Goal: Task Accomplishment & Management: Manage account settings

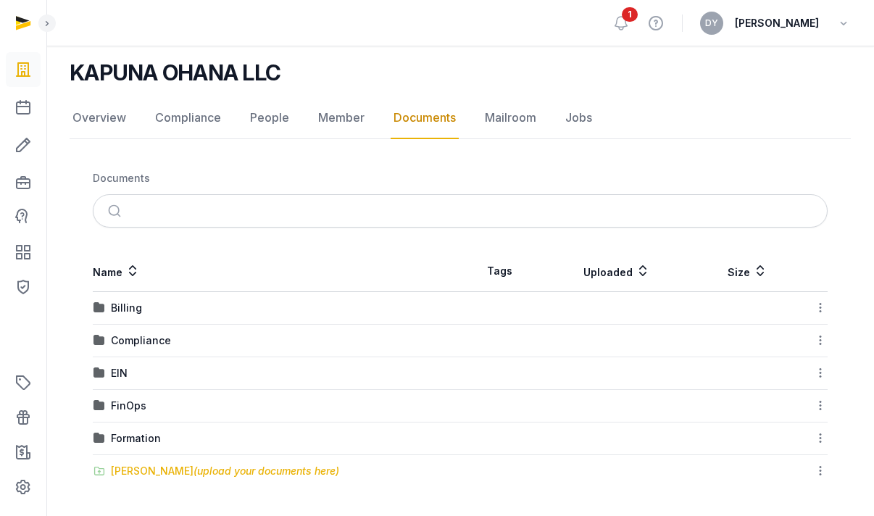
click at [158, 467] on div "[PERSON_NAME] (upload your documents here)" at bounding box center [225, 471] width 228 height 14
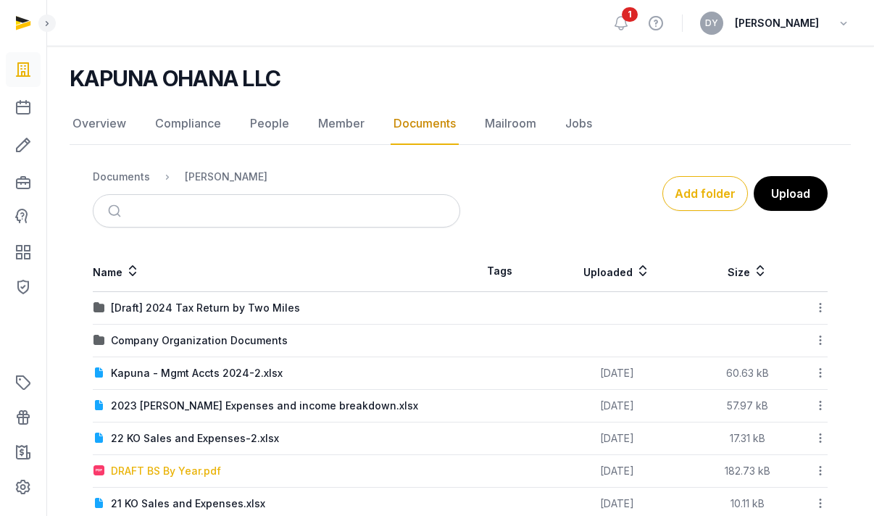
scroll to position [101, 0]
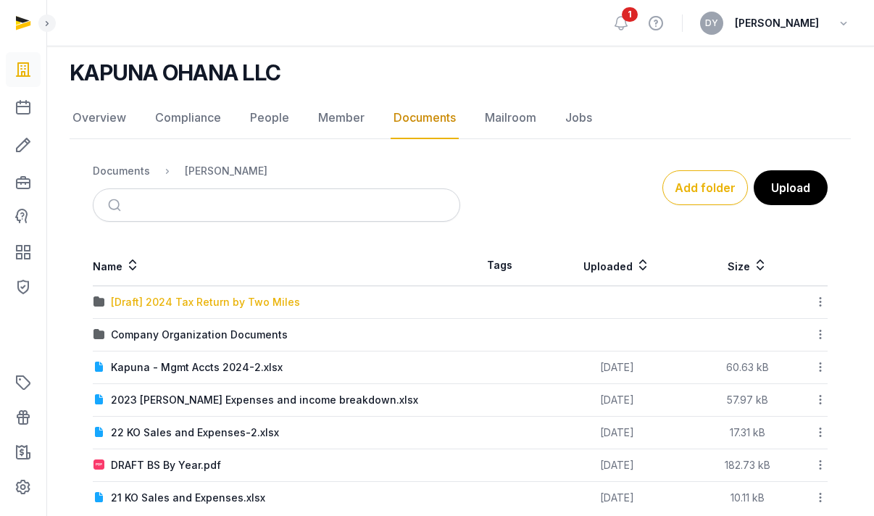
click at [187, 305] on div "[Draft] 2024 Tax Return by Two Miles" at bounding box center [205, 302] width 189 height 14
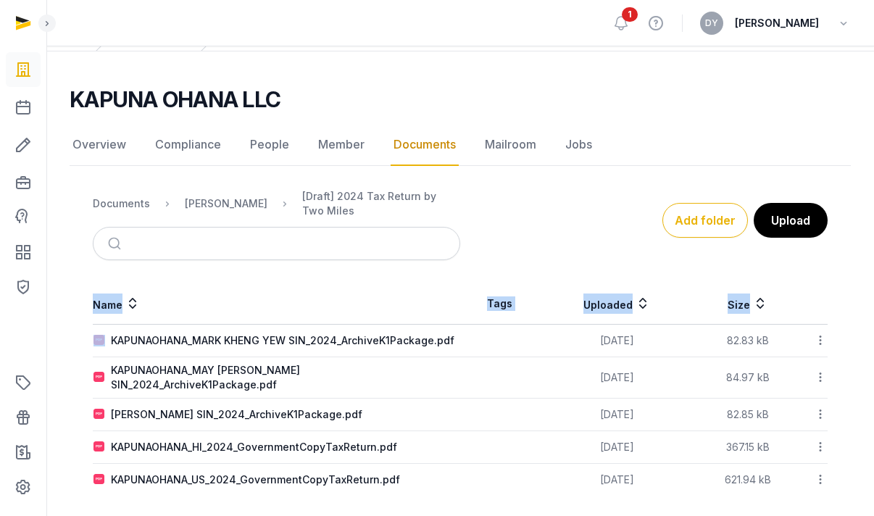
drag, startPoint x: 375, startPoint y: 501, endPoint x: 101, endPoint y: 342, distance: 315.9
click at [101, 342] on main "KAPUNA OHANA LLC Documents Overview Compliance People Member Documents Mailroom…" at bounding box center [460, 287] width 828 height 473
click at [216, 206] on div "[PERSON_NAME]" at bounding box center [226, 203] width 83 height 14
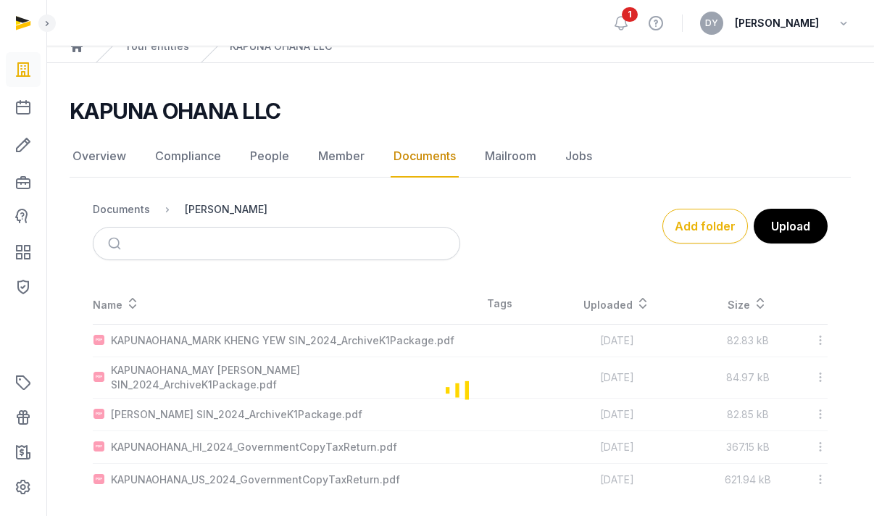
scroll to position [101, 0]
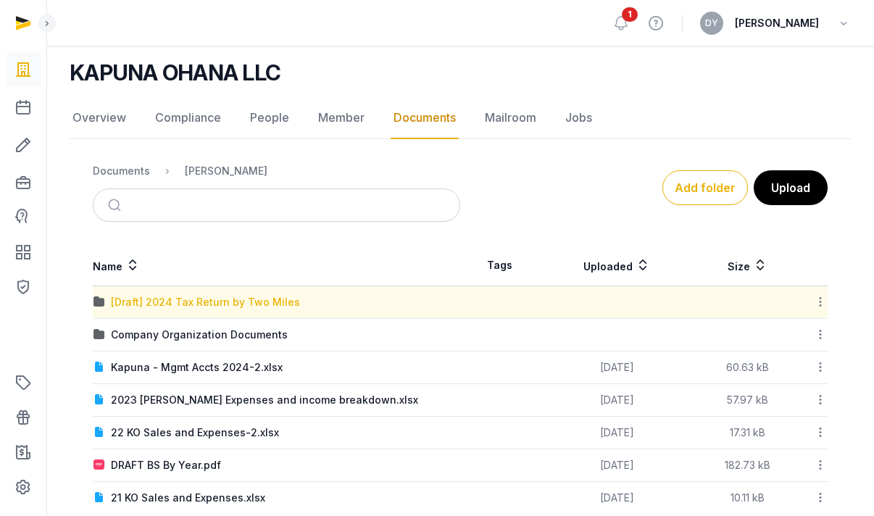
click at [256, 305] on div "[Draft] 2024 Tax Return by Two Miles" at bounding box center [205, 302] width 189 height 14
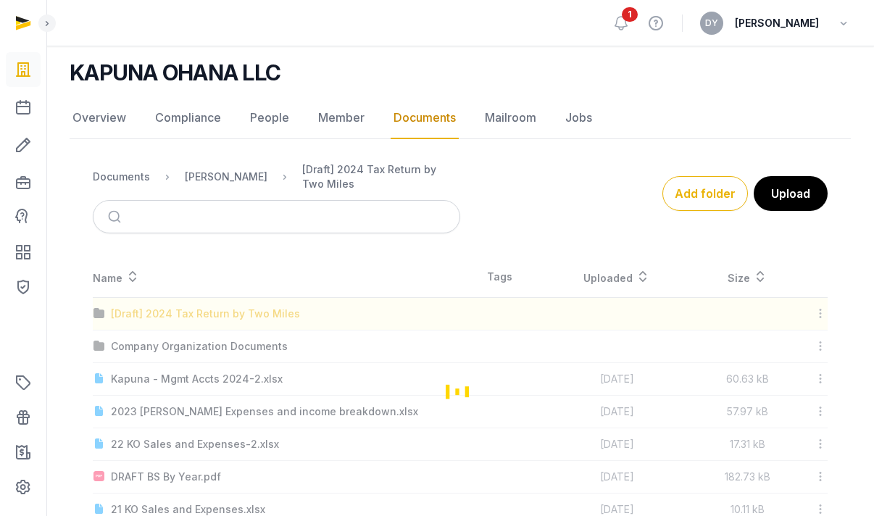
scroll to position [74, 0]
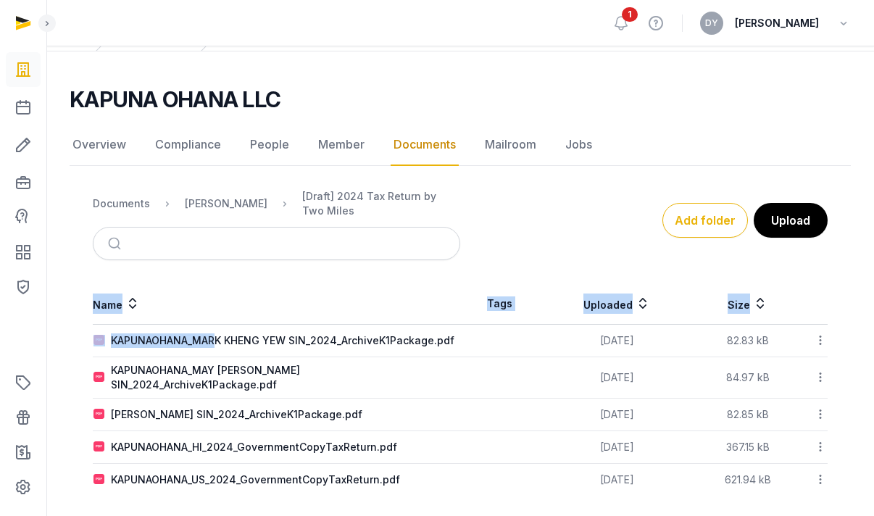
drag, startPoint x: 470, startPoint y: 489, endPoint x: 217, endPoint y: 329, distance: 299.3
click at [217, 329] on main "KAPUNA OHANA LLC Documents Overview Compliance People Member Documents Mailroom…" at bounding box center [460, 287] width 828 height 473
click at [815, 338] on icon at bounding box center [820, 340] width 13 height 15
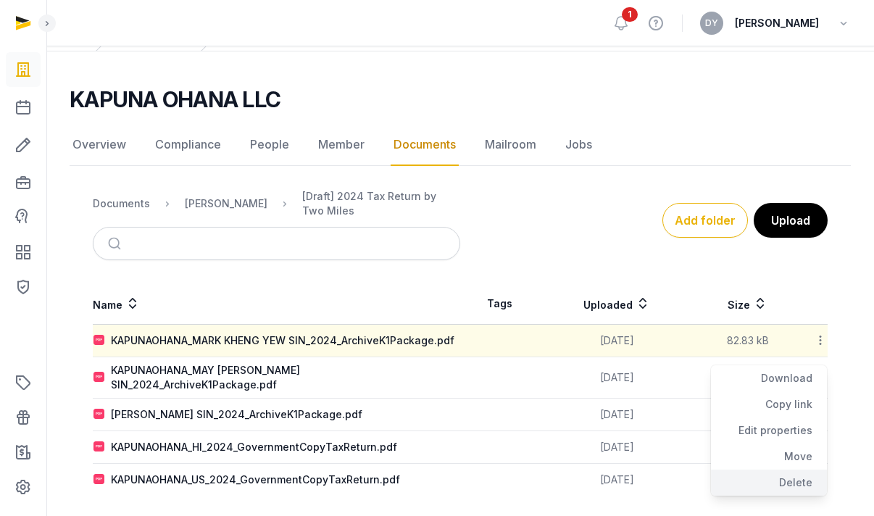
click at [793, 483] on div "Delete" at bounding box center [769, 483] width 116 height 26
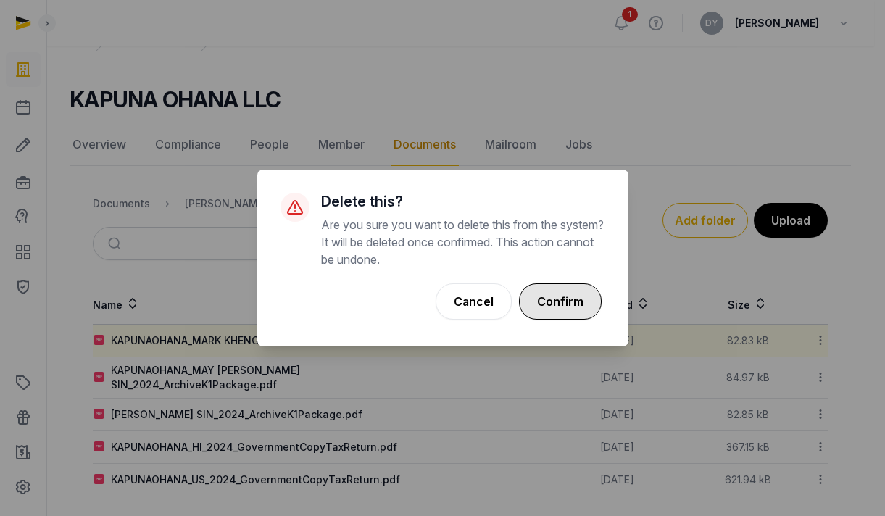
click at [553, 304] on button "Confirm" at bounding box center [560, 301] width 83 height 36
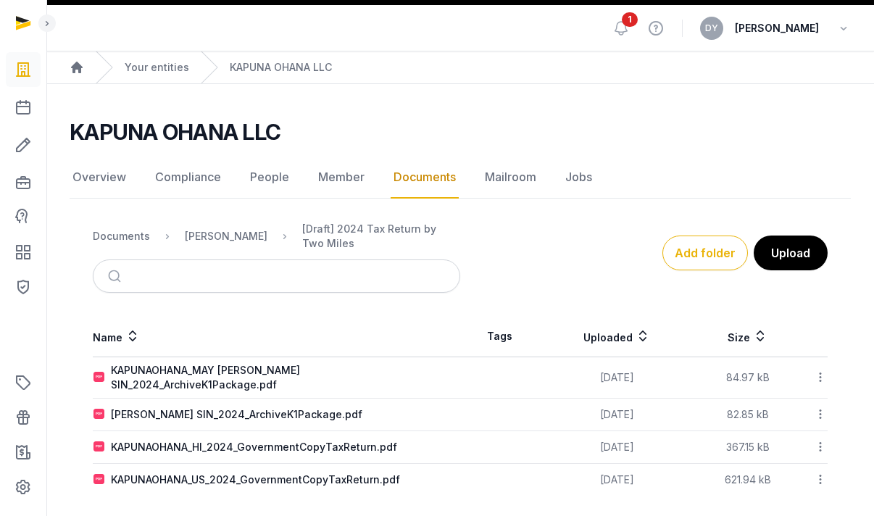
scroll to position [0, 0]
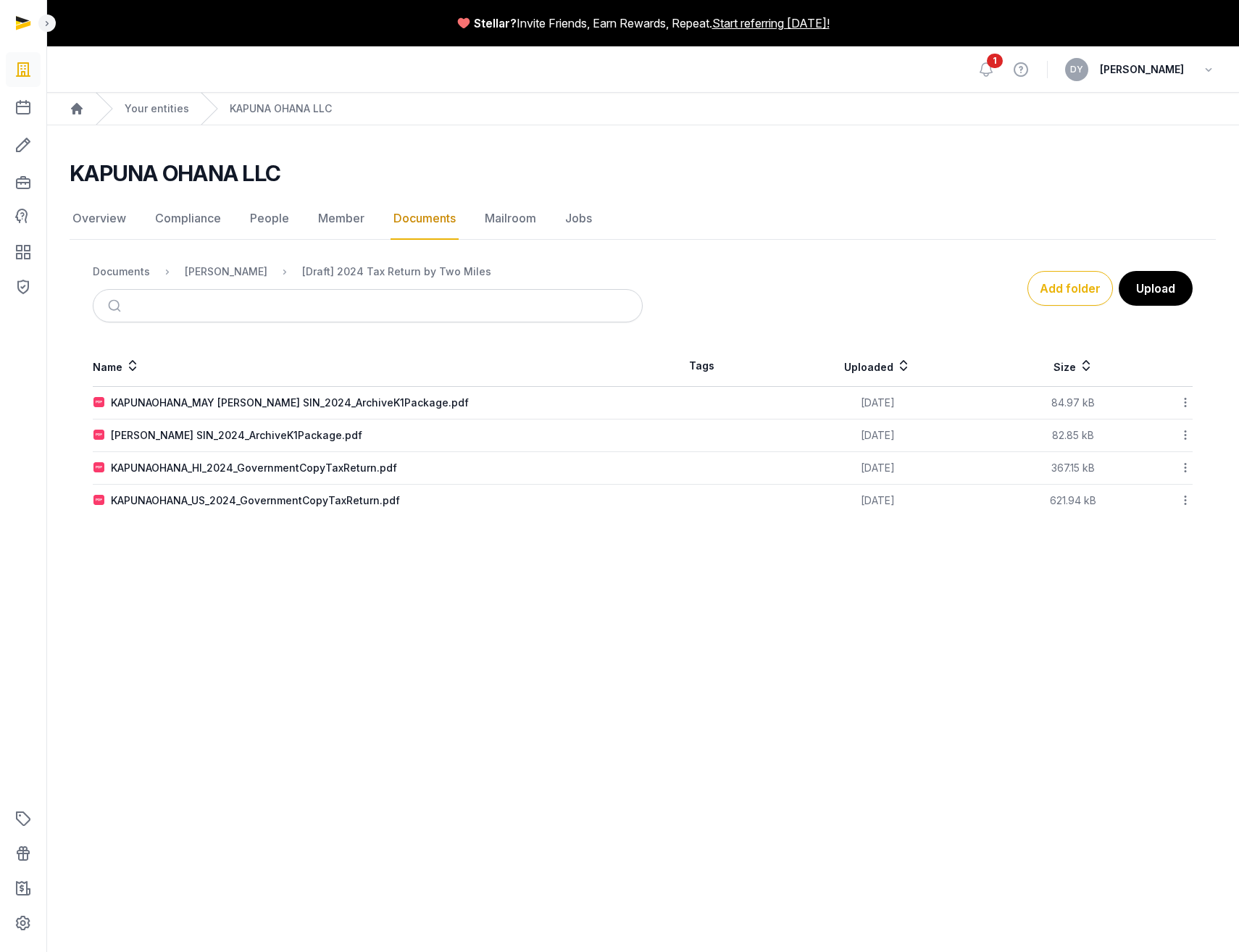
click at [884, 497] on icon at bounding box center [1185, 500] width 13 height 15
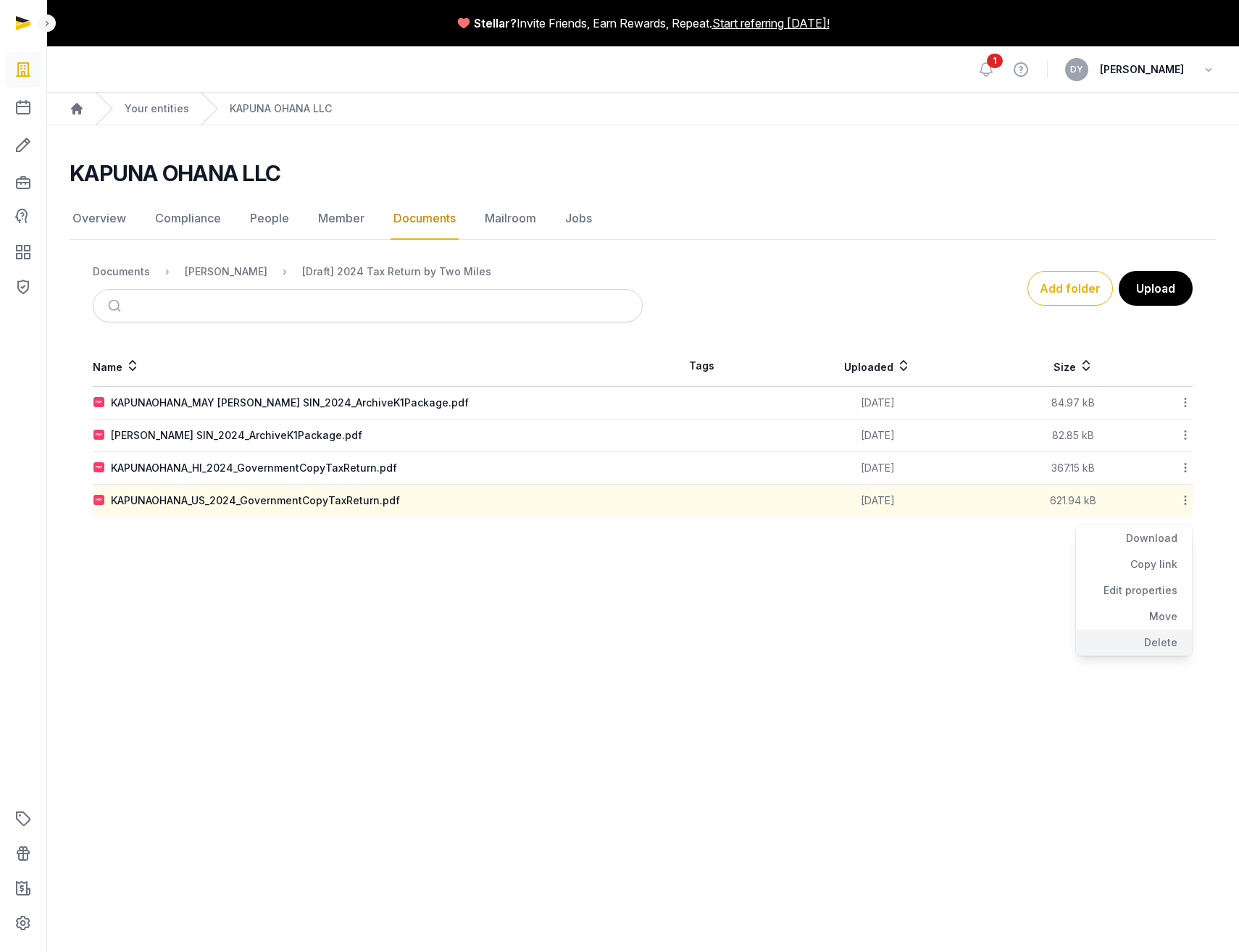
drag, startPoint x: 1156, startPoint y: 635, endPoint x: 1138, endPoint y: 646, distance: 21.8
click at [884, 515] on div "Delete" at bounding box center [1134, 643] width 116 height 26
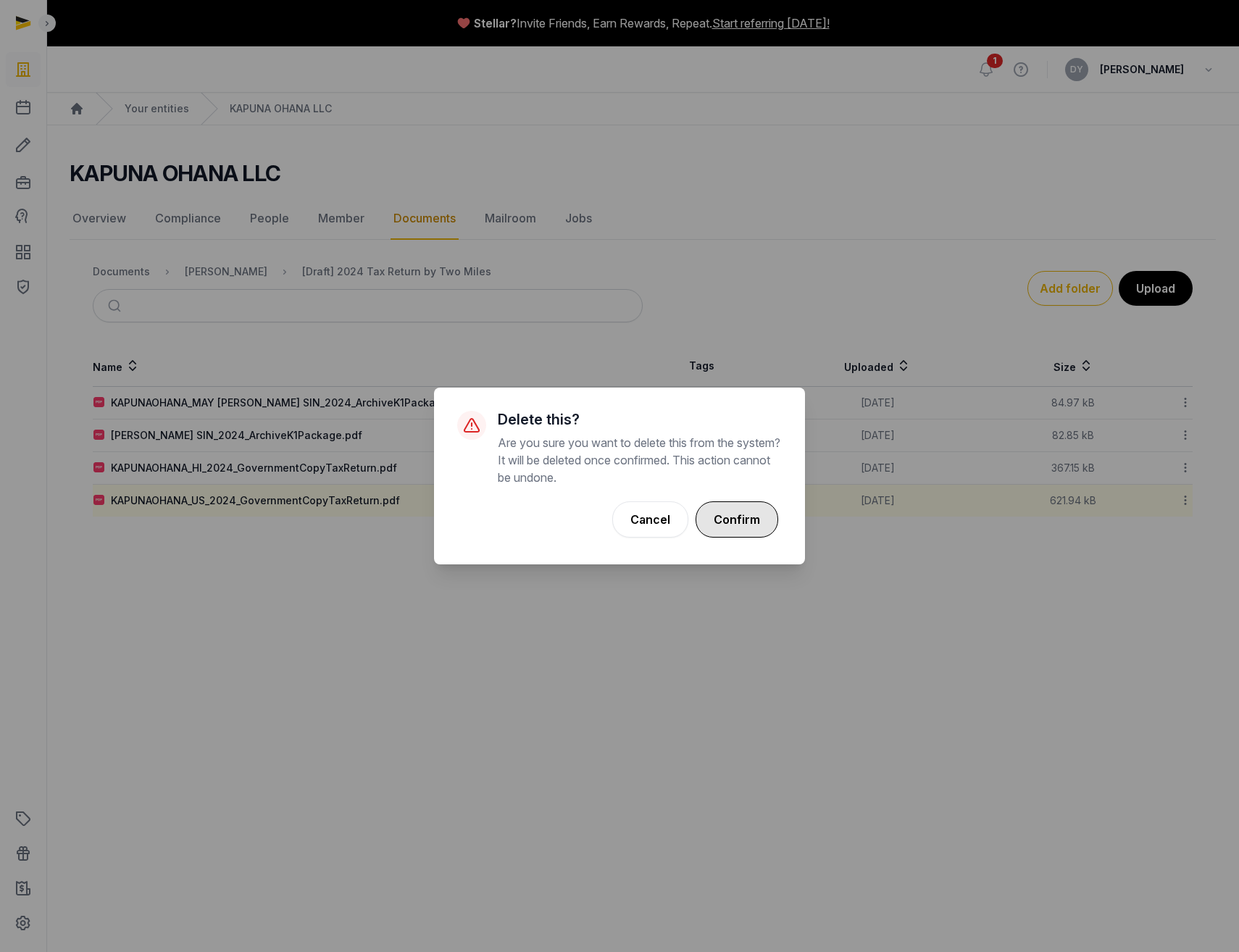
click at [728, 512] on button "Confirm" at bounding box center [737, 519] width 83 height 36
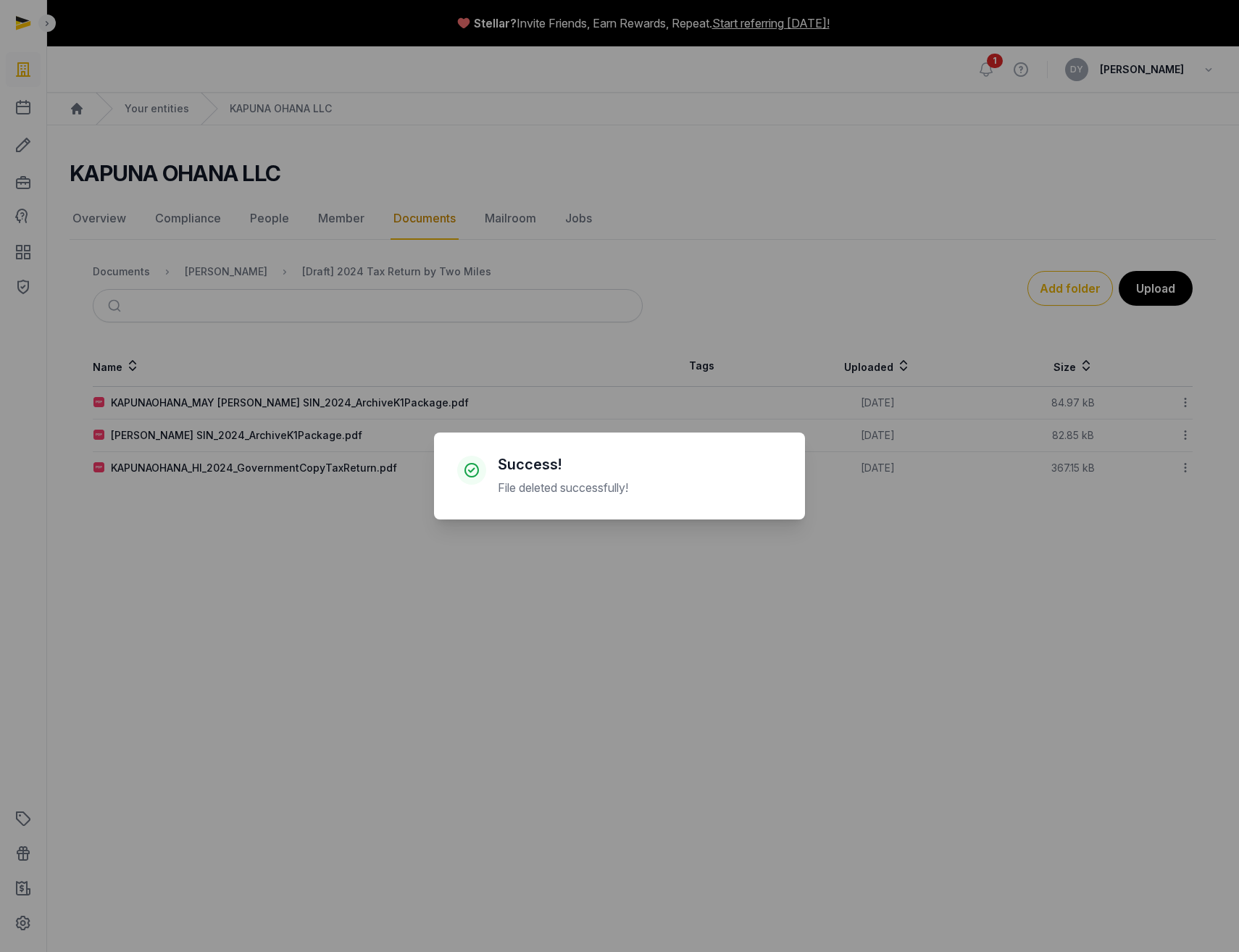
click at [734, 515] on div "× Success! File deleted successfully! Cancel No OK" at bounding box center [619, 476] width 1239 height 952
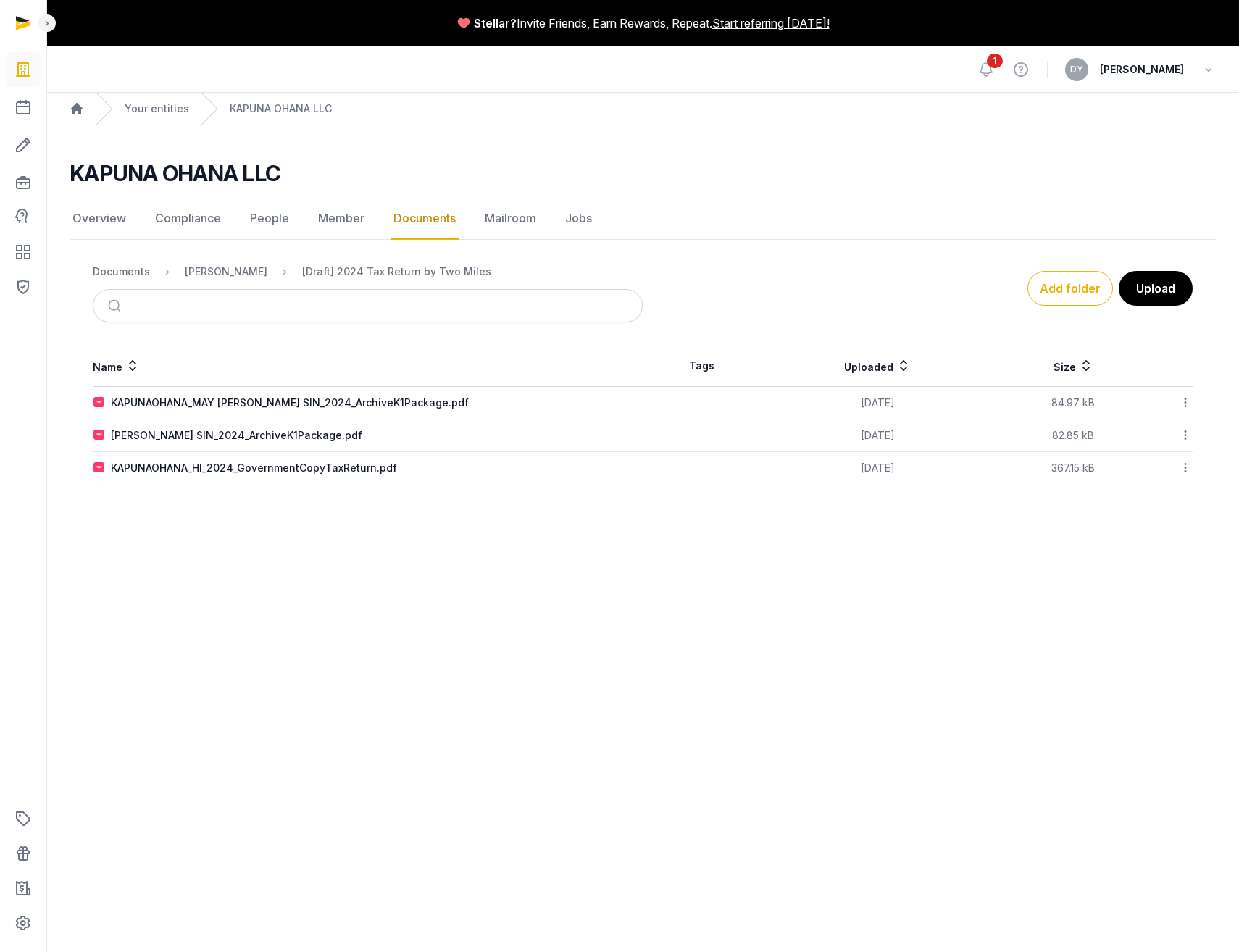
click at [884, 467] on div at bounding box center [1173, 468] width 38 height 20
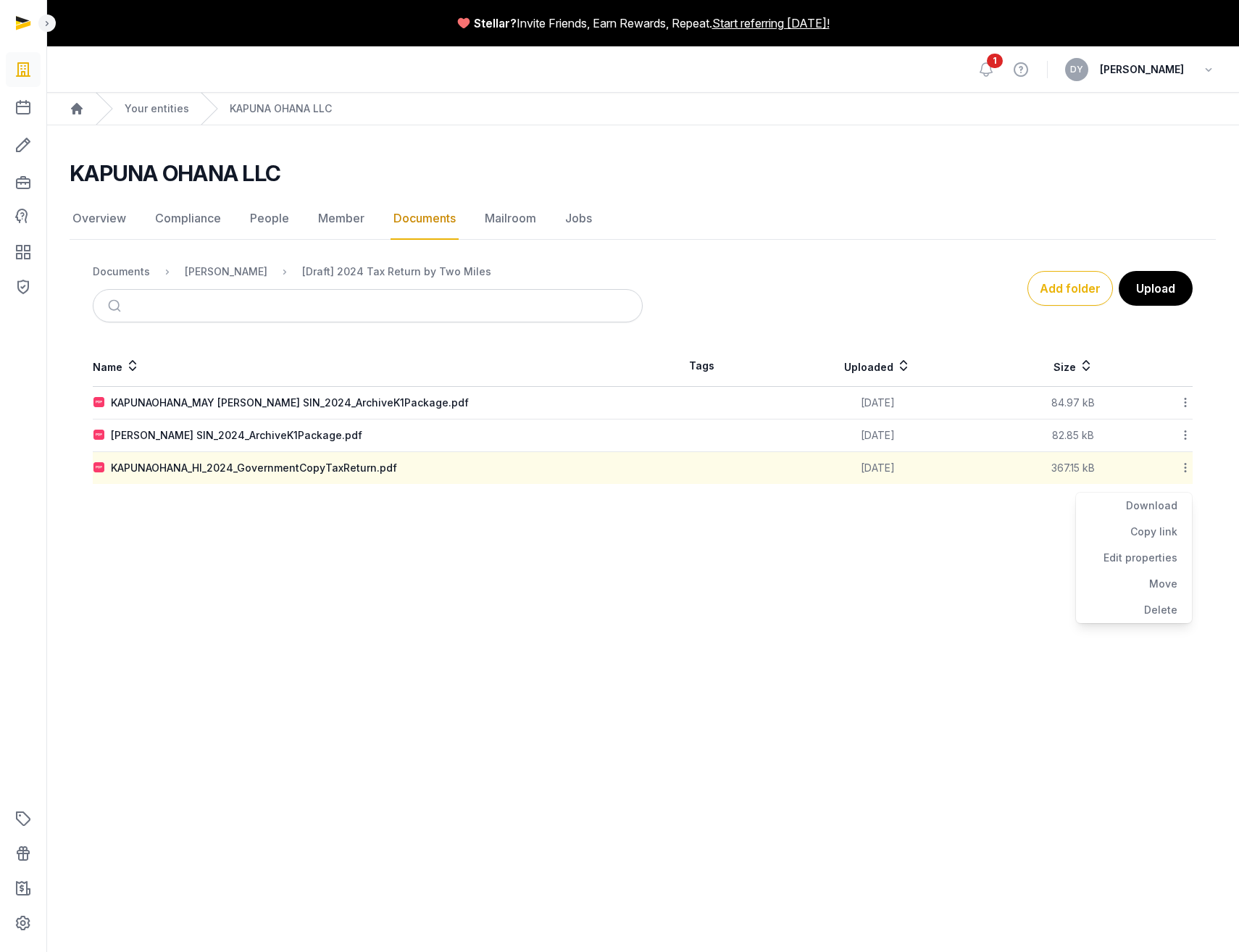
click at [884, 466] on icon at bounding box center [1185, 467] width 13 height 15
click at [884, 515] on div "Delete" at bounding box center [1134, 610] width 116 height 26
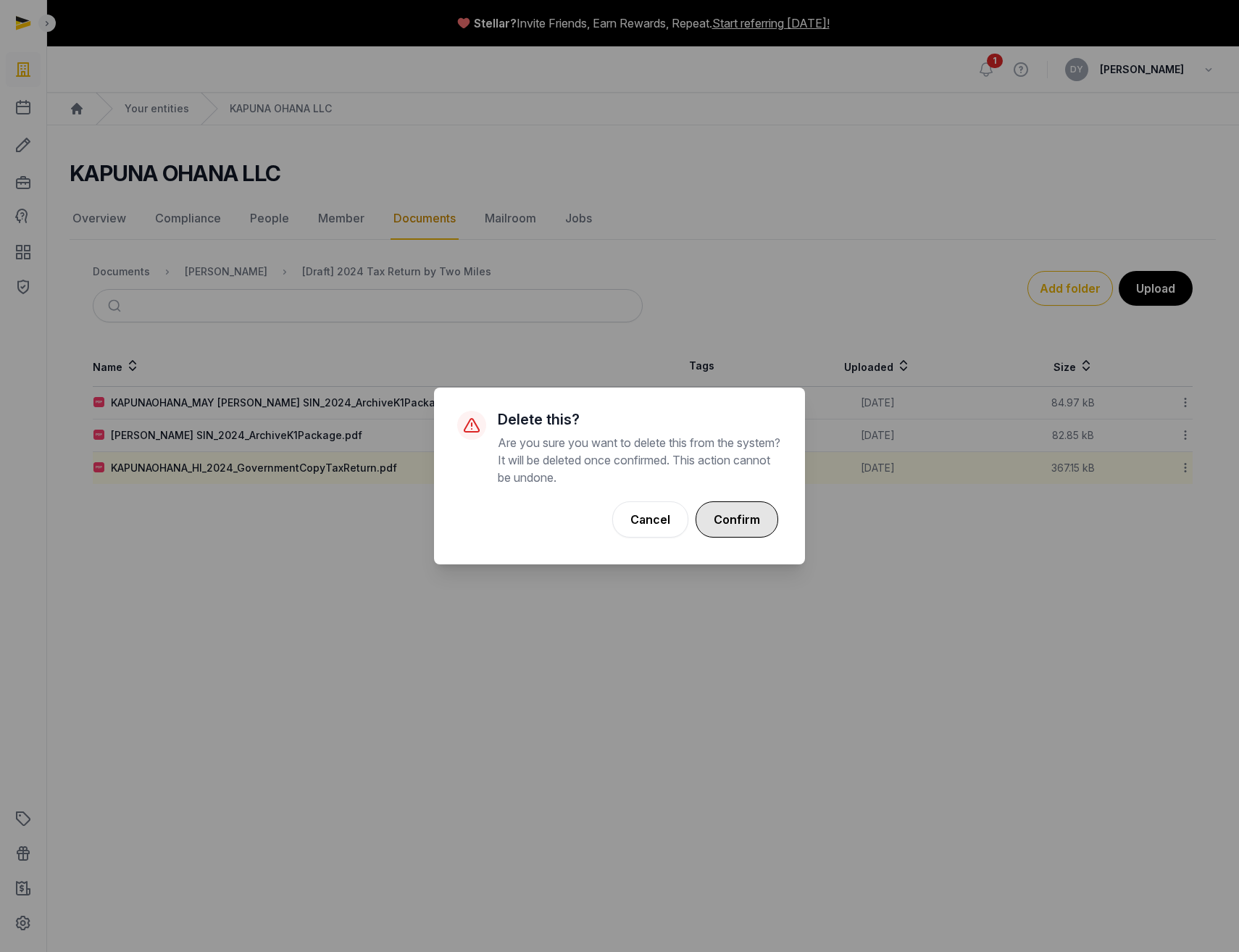
click at [720, 515] on button "Confirm" at bounding box center [737, 519] width 83 height 36
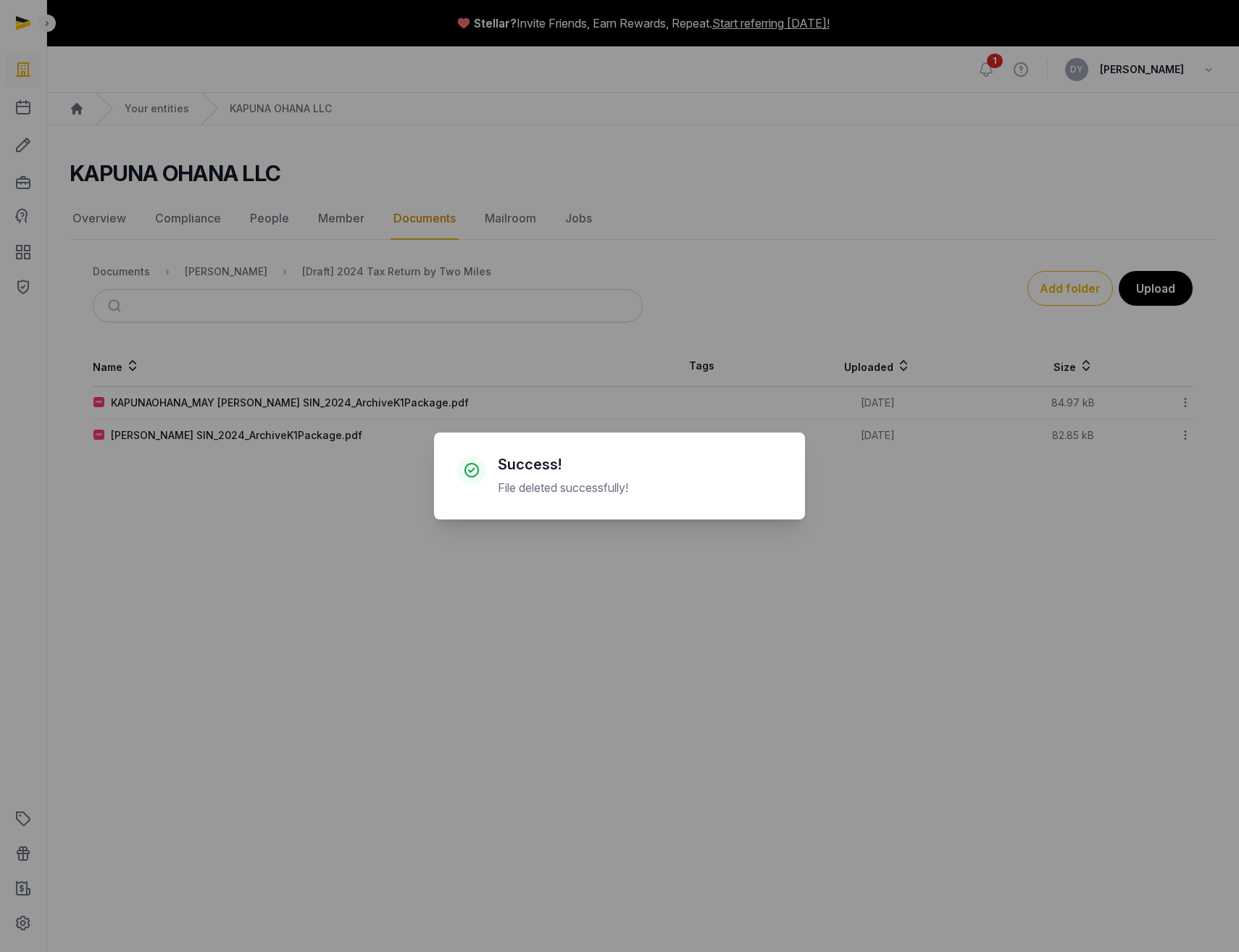
click at [884, 433] on div "× Success! File deleted successfully! Cancel No OK" at bounding box center [619, 476] width 1239 height 952
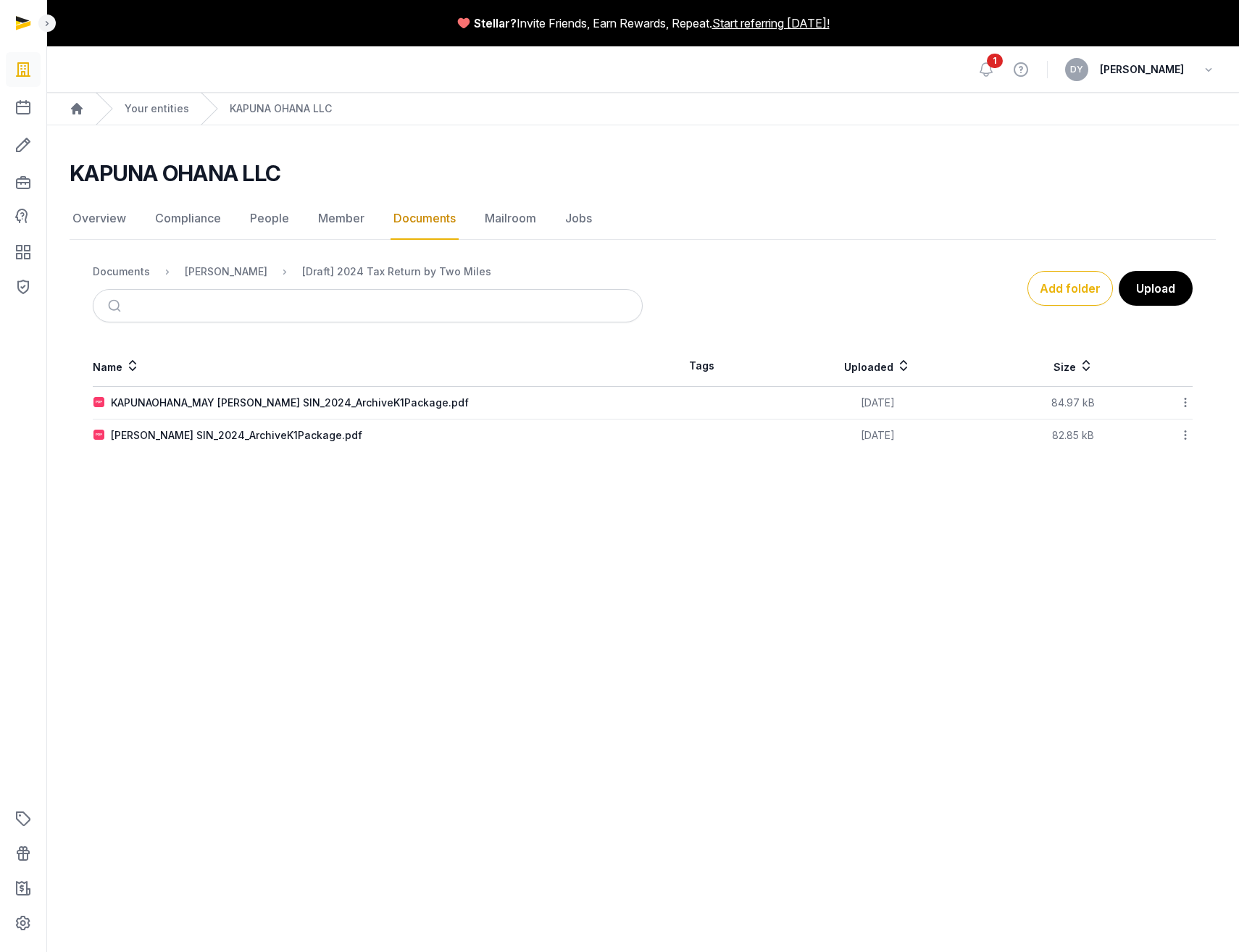
click at [884, 435] on icon at bounding box center [1185, 435] width 13 height 15
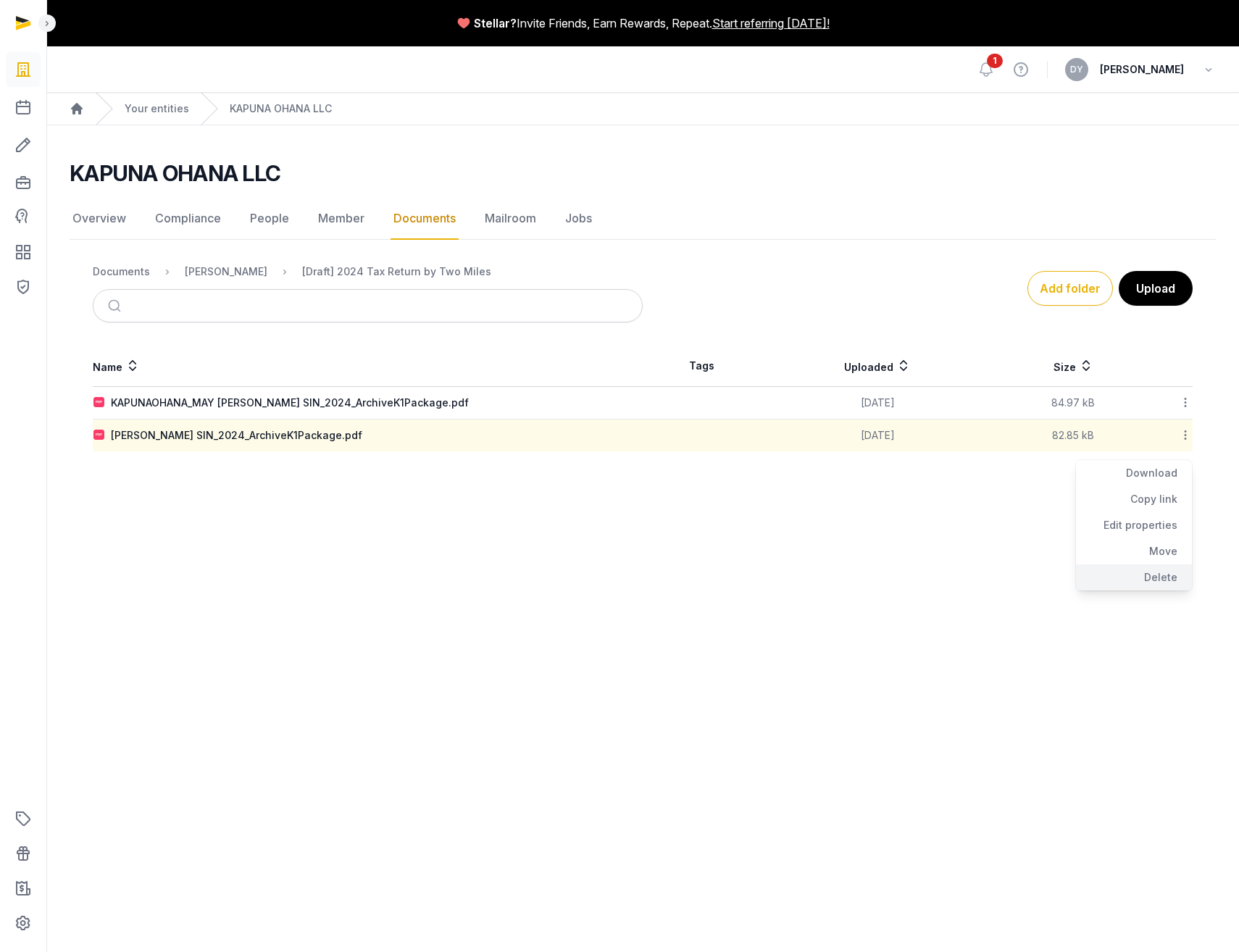
click at [884, 515] on div "Delete" at bounding box center [1134, 577] width 116 height 26
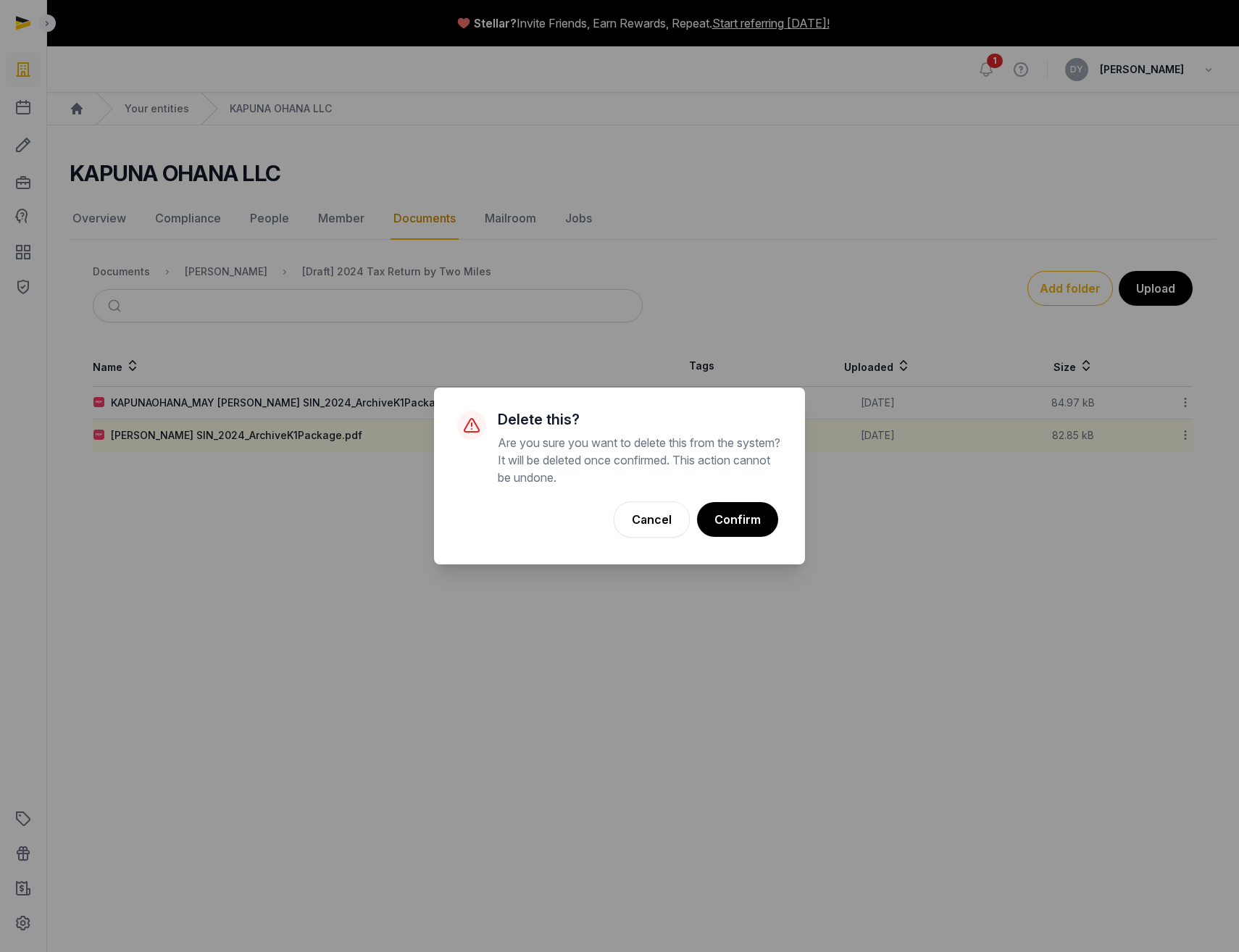
drag, startPoint x: 764, startPoint y: 517, endPoint x: 783, endPoint y: 511, distance: 19.7
click at [763, 515] on button "Confirm" at bounding box center [737, 519] width 81 height 35
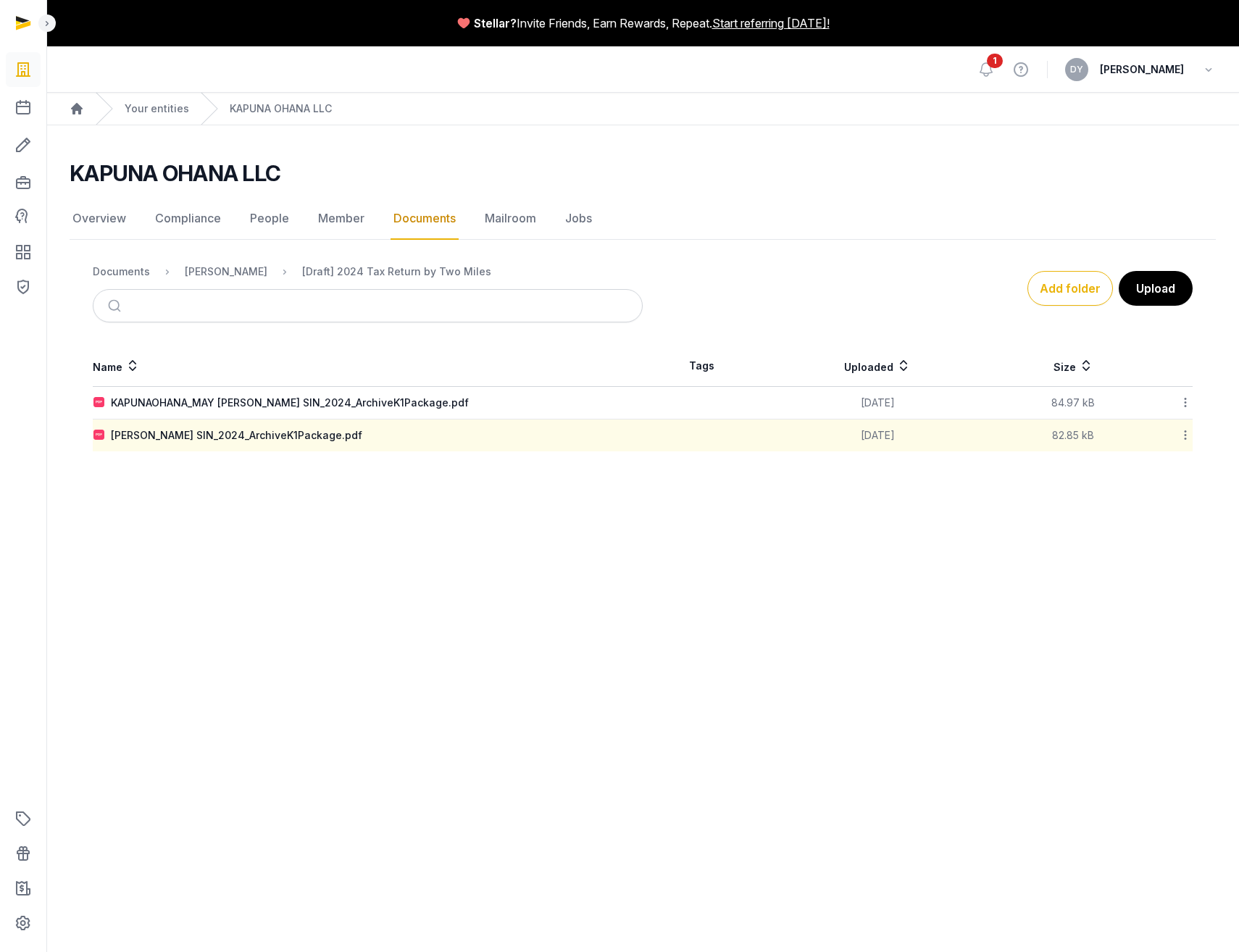
click at [884, 401] on div "Name Tags Uploaded Size KAPUNAOHANA_MAY [PERSON_NAME] SIN_2024_ArchiveK1Package…" at bounding box center [643, 399] width 1146 height 106
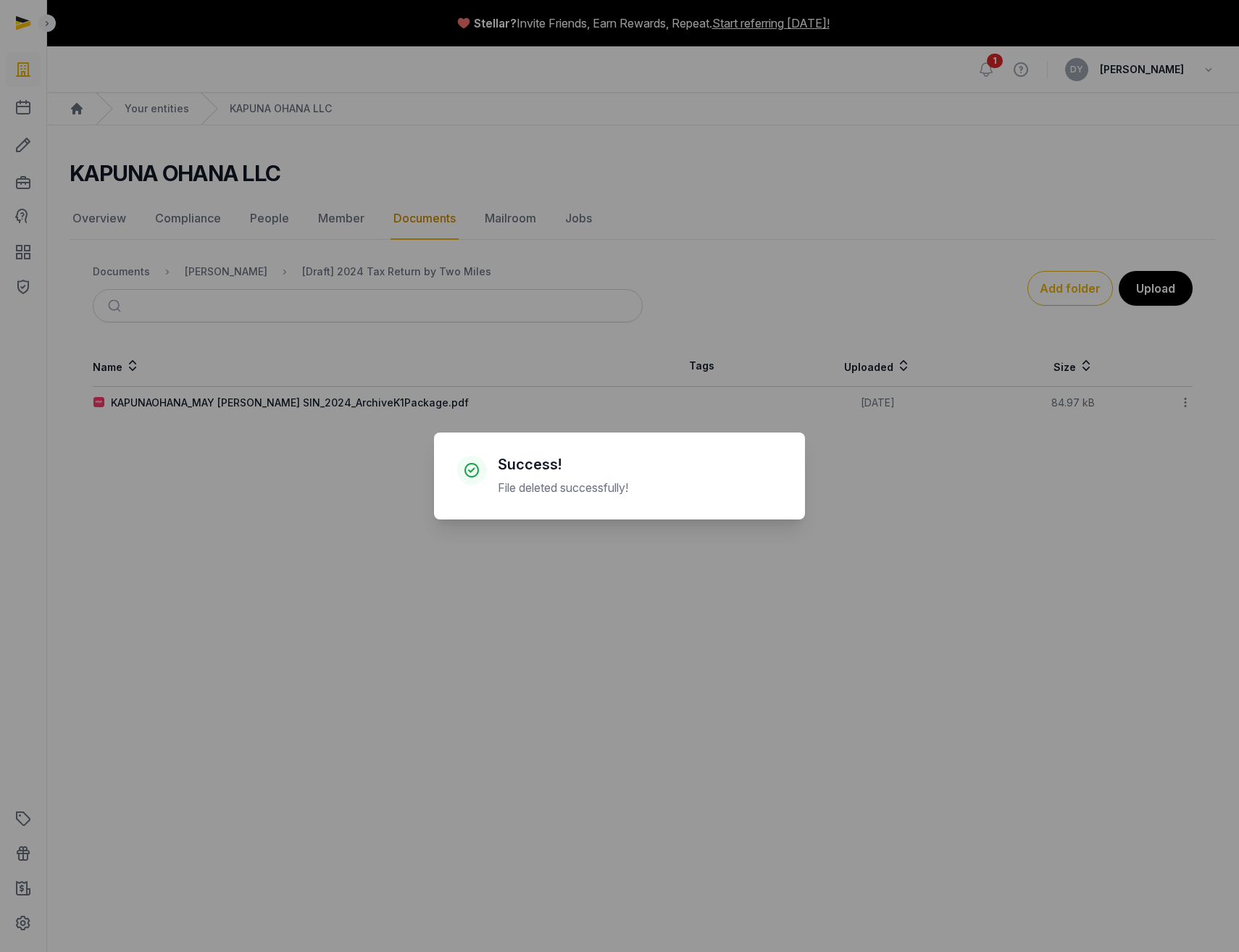
click at [884, 399] on div "× Success! File deleted successfully! Cancel No OK" at bounding box center [619, 476] width 1239 height 952
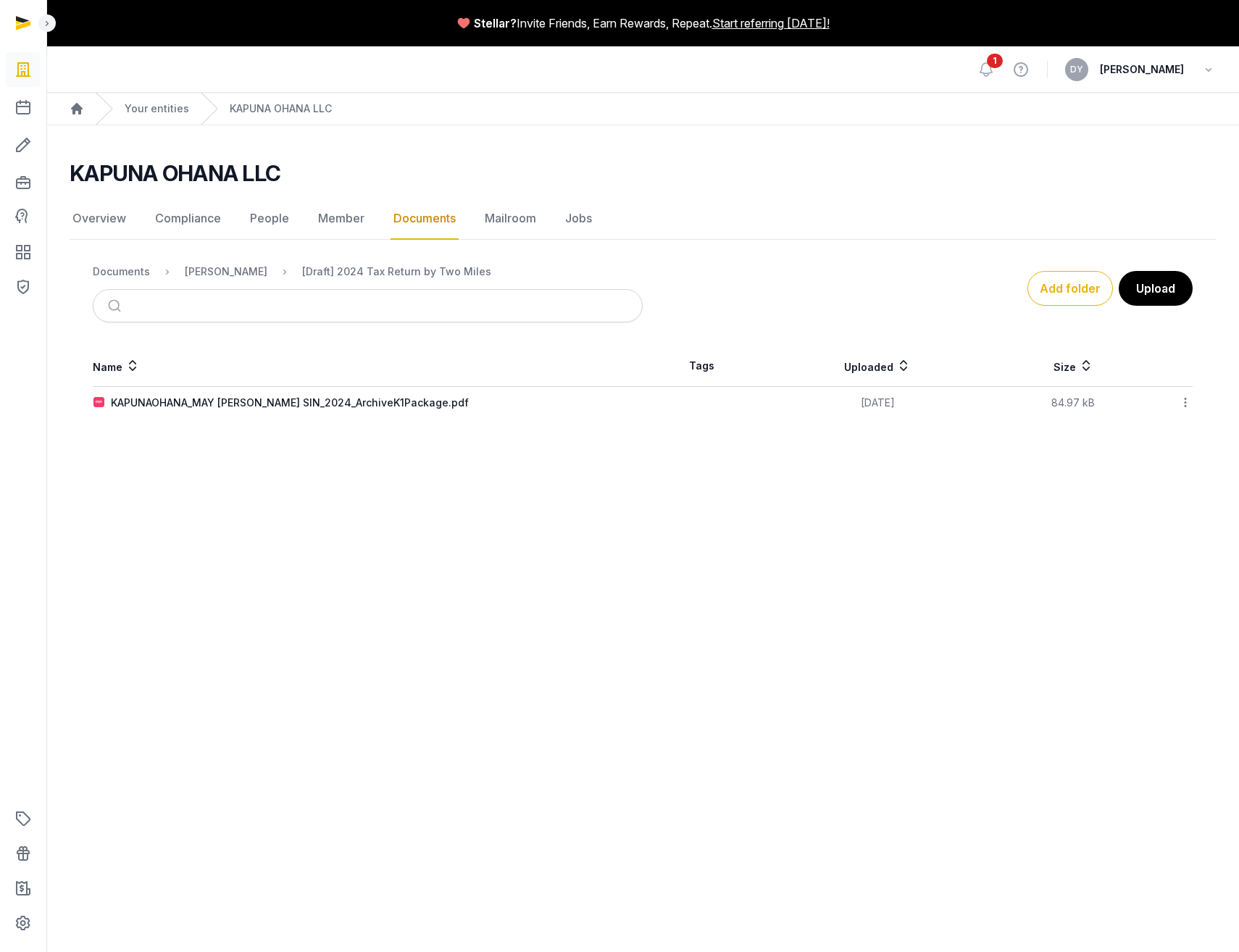
click at [884, 404] on icon at bounding box center [1185, 402] width 13 height 15
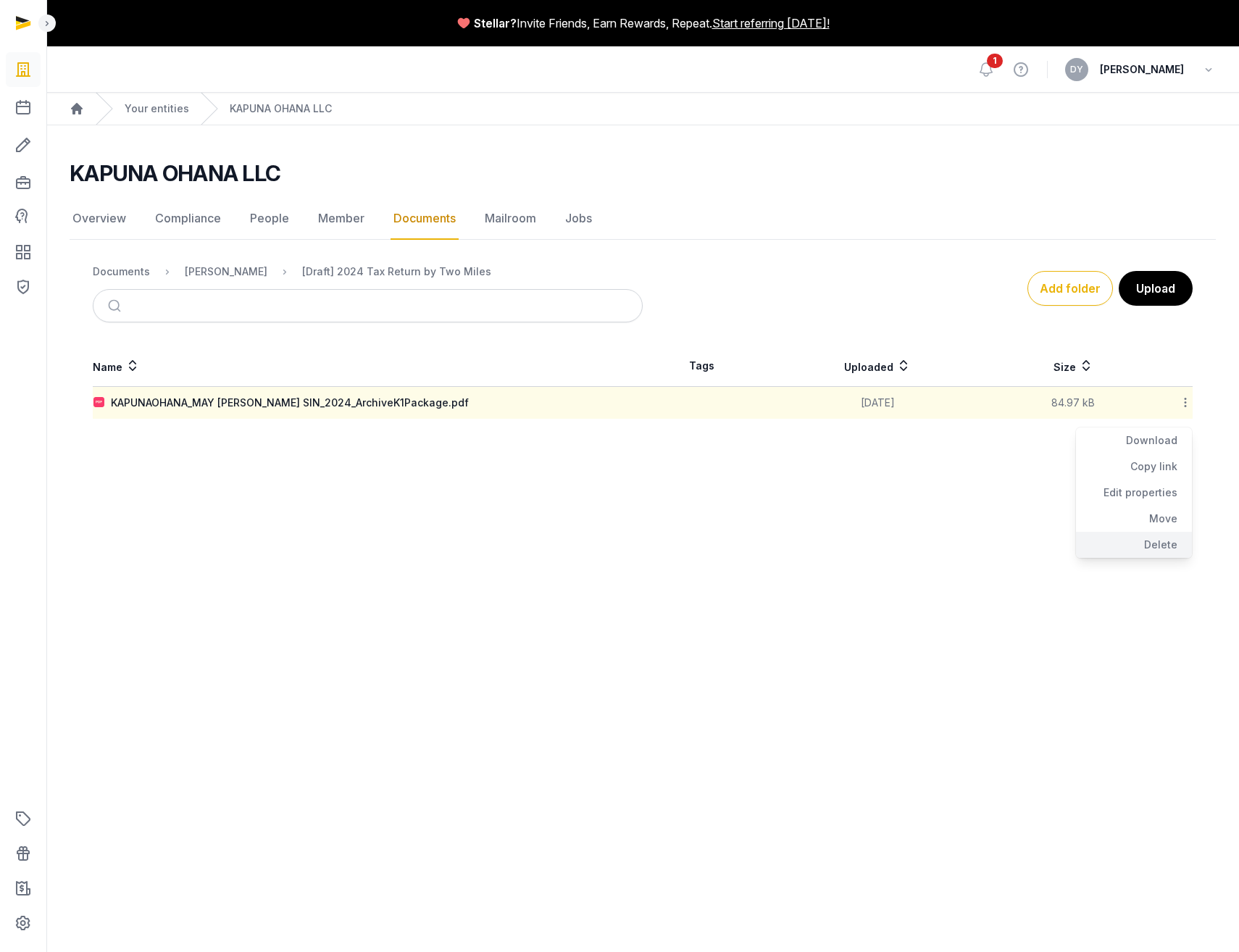
click at [884, 515] on div "Delete" at bounding box center [1134, 545] width 116 height 26
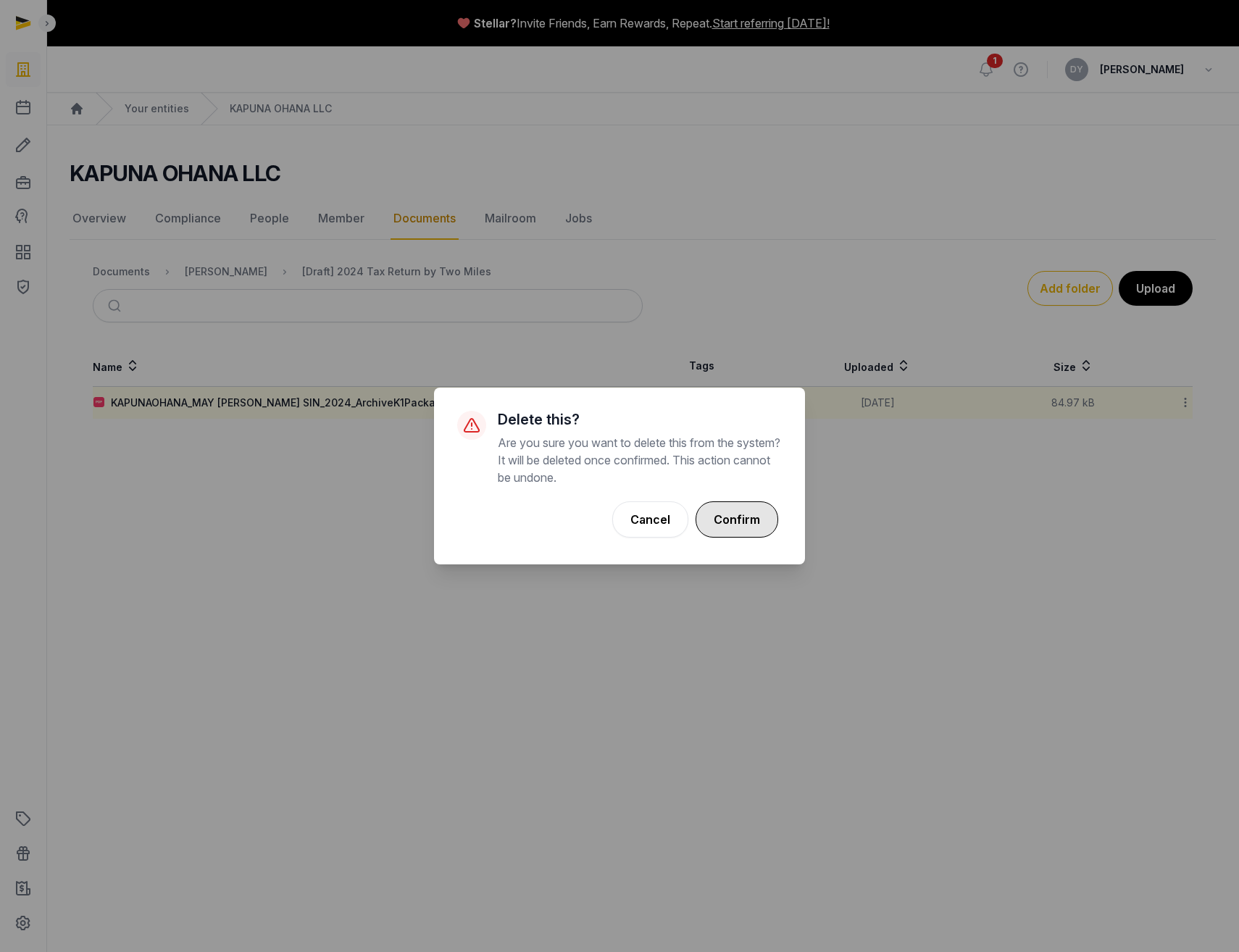
click at [738, 515] on button "Confirm" at bounding box center [737, 519] width 83 height 36
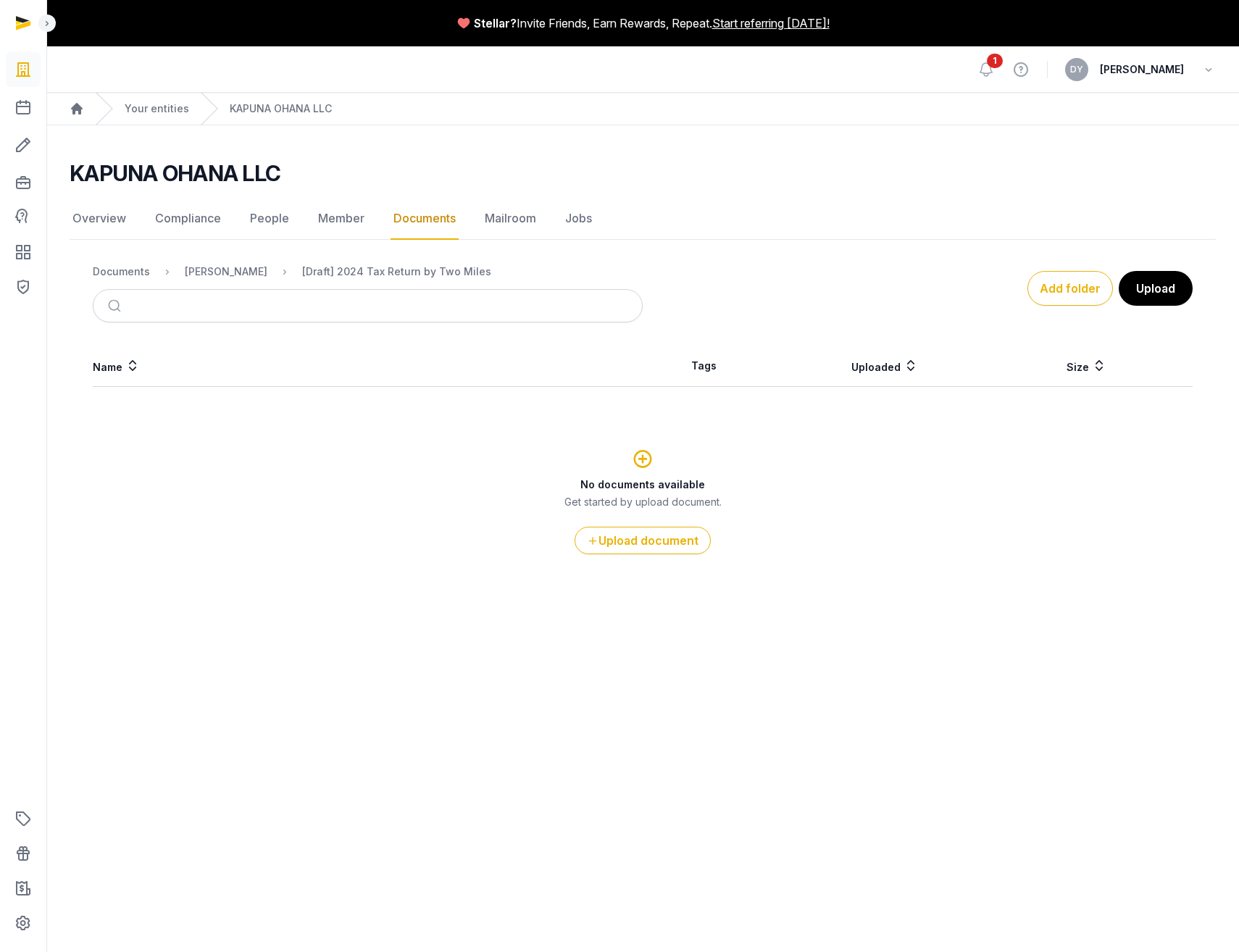
click at [676, 459] on div "× Success! File deleted successfully! Cancel No OK" at bounding box center [620, 475] width 186 height 43
click at [654, 515] on button "Upload document" at bounding box center [643, 541] width 136 height 28
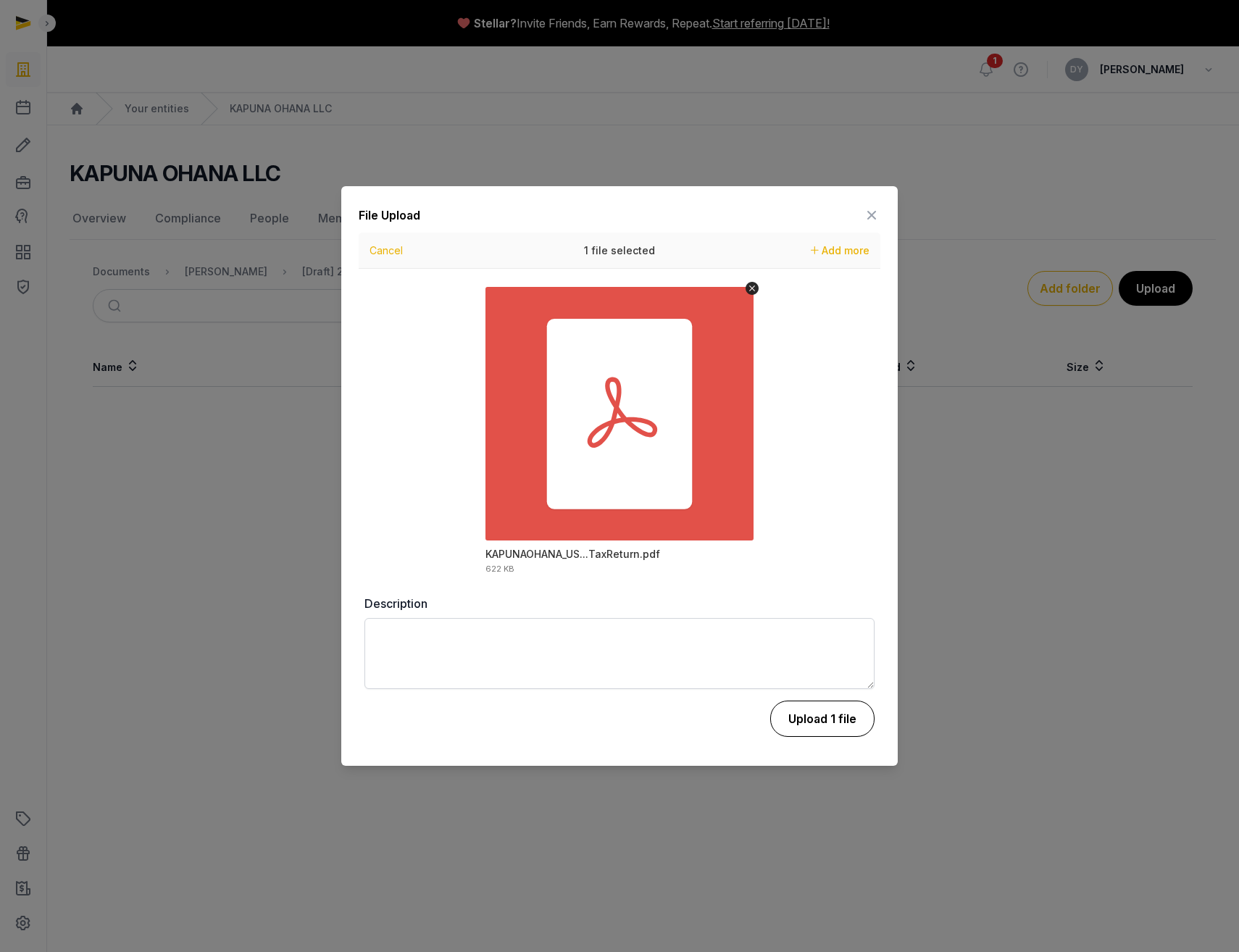
click at [809, 515] on button "Upload 1 file" at bounding box center [822, 719] width 104 height 36
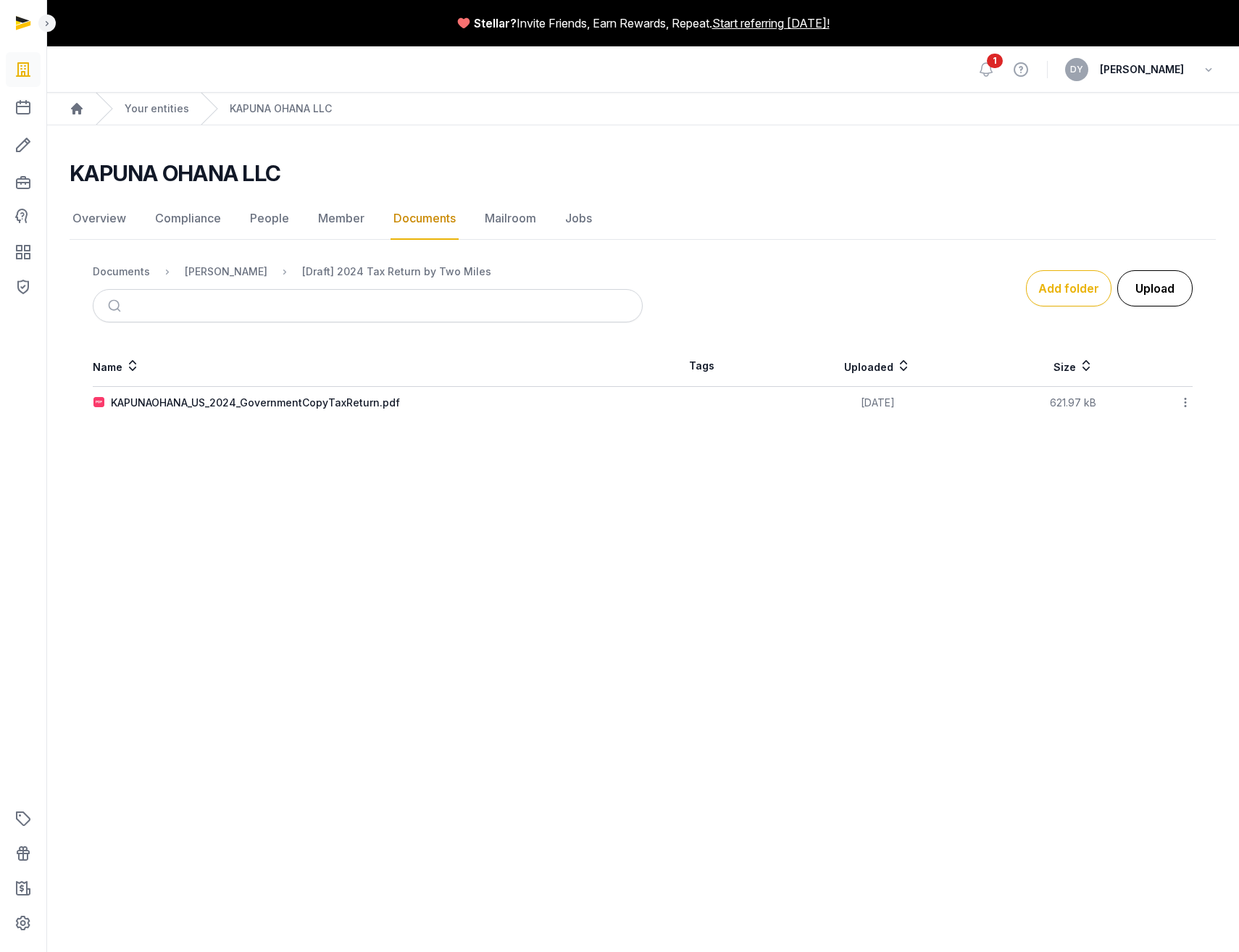
click at [884, 287] on button "Upload" at bounding box center [1154, 288] width 75 height 36
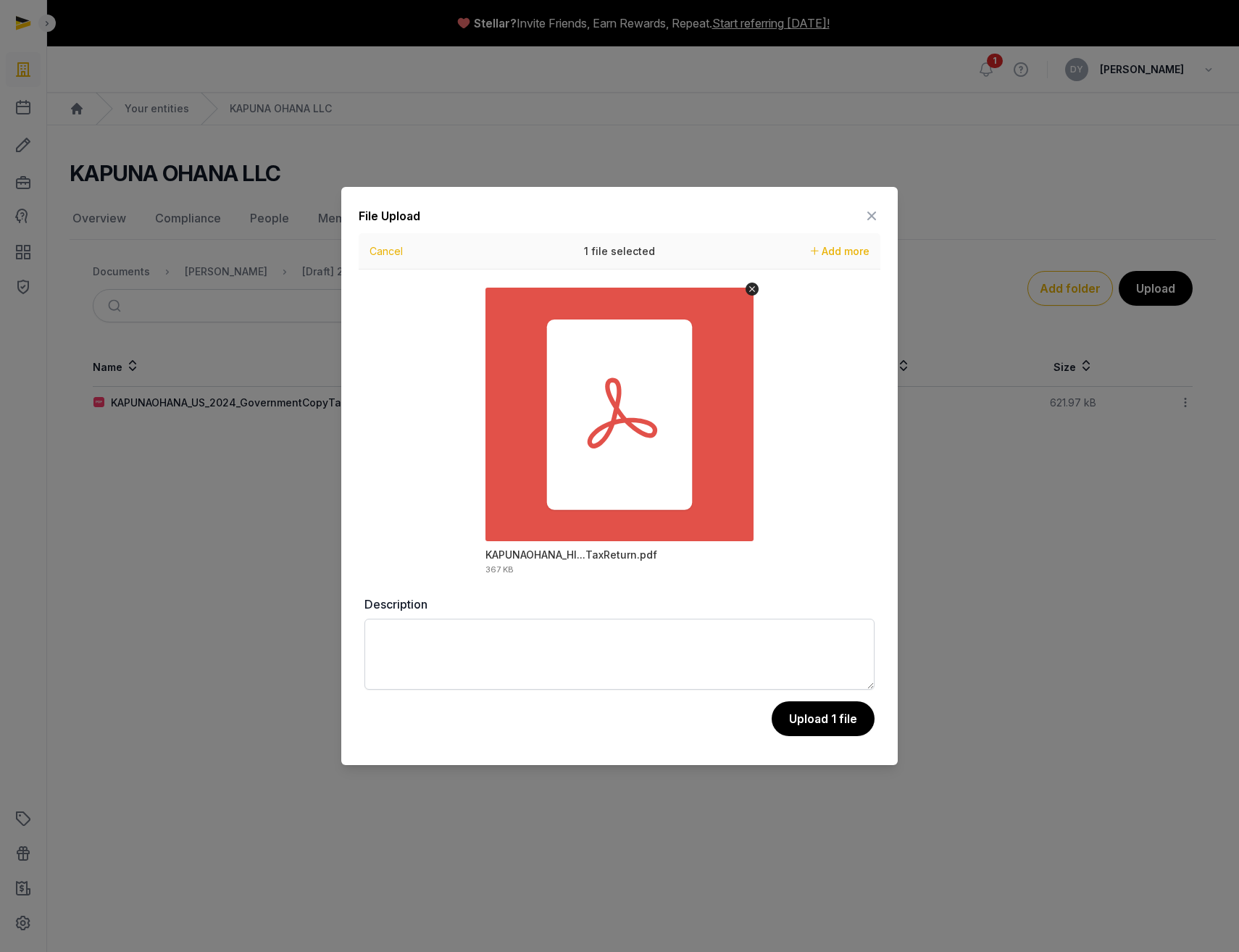
click at [814, 515] on button "Upload 1 file" at bounding box center [823, 718] width 103 height 35
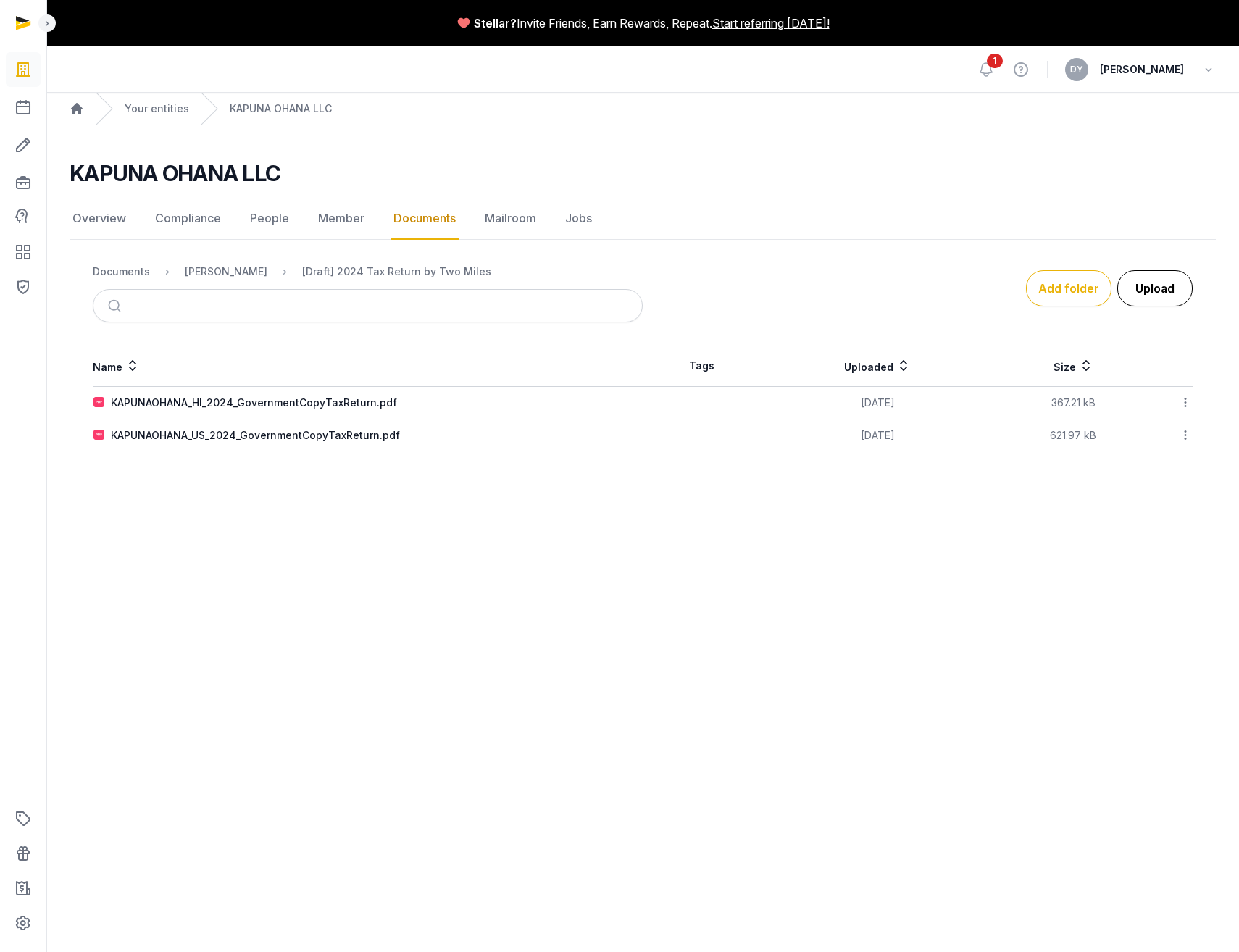
click at [884, 287] on button "Upload" at bounding box center [1154, 288] width 75 height 36
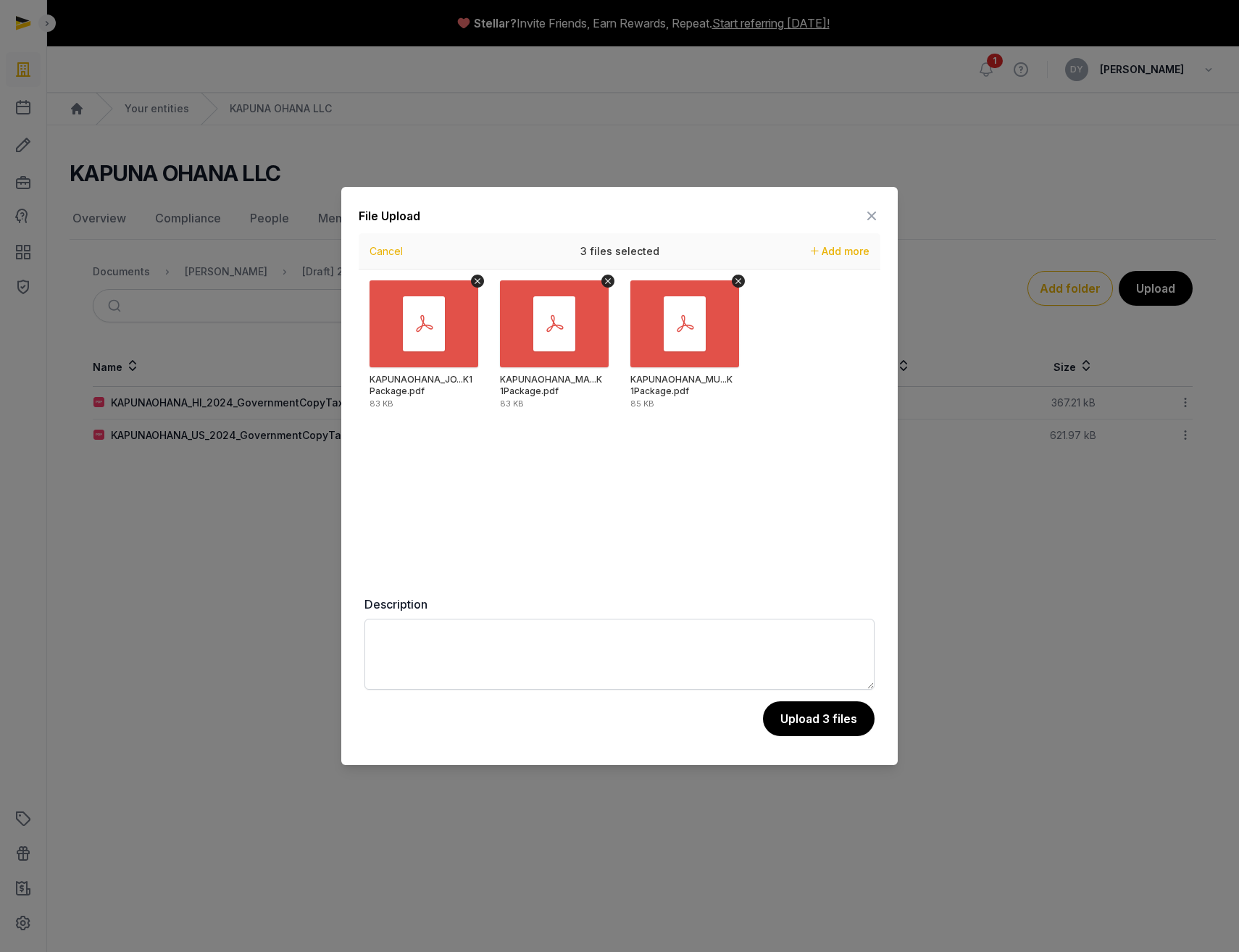
drag, startPoint x: 808, startPoint y: 717, endPoint x: 809, endPoint y: 710, distance: 7.4
click at [808, 515] on button "Upload 3 files" at bounding box center [819, 718] width 112 height 35
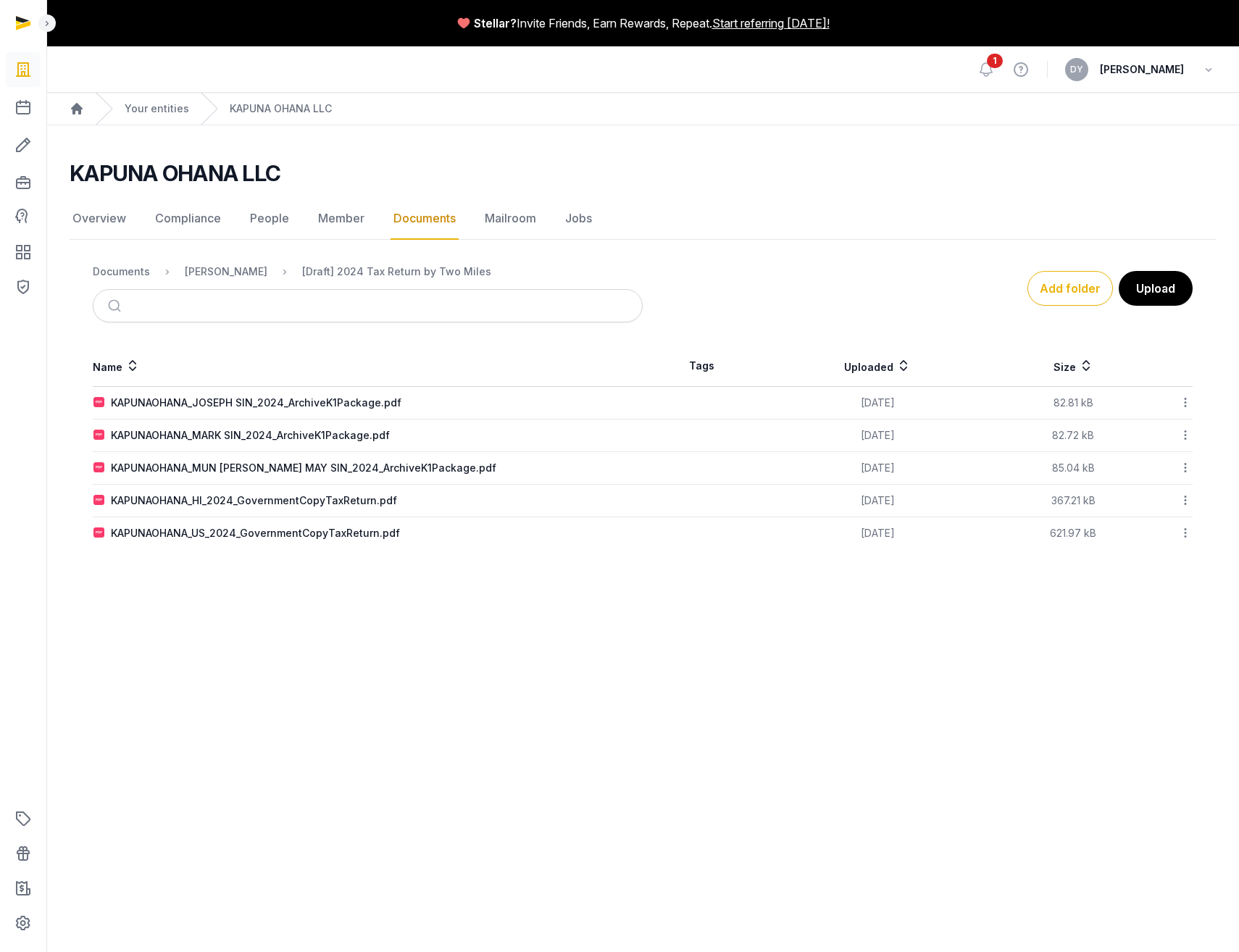
click at [884, 370] on icon at bounding box center [903, 365] width 14 height 17
click at [224, 276] on div "[PERSON_NAME]" at bounding box center [226, 271] width 83 height 14
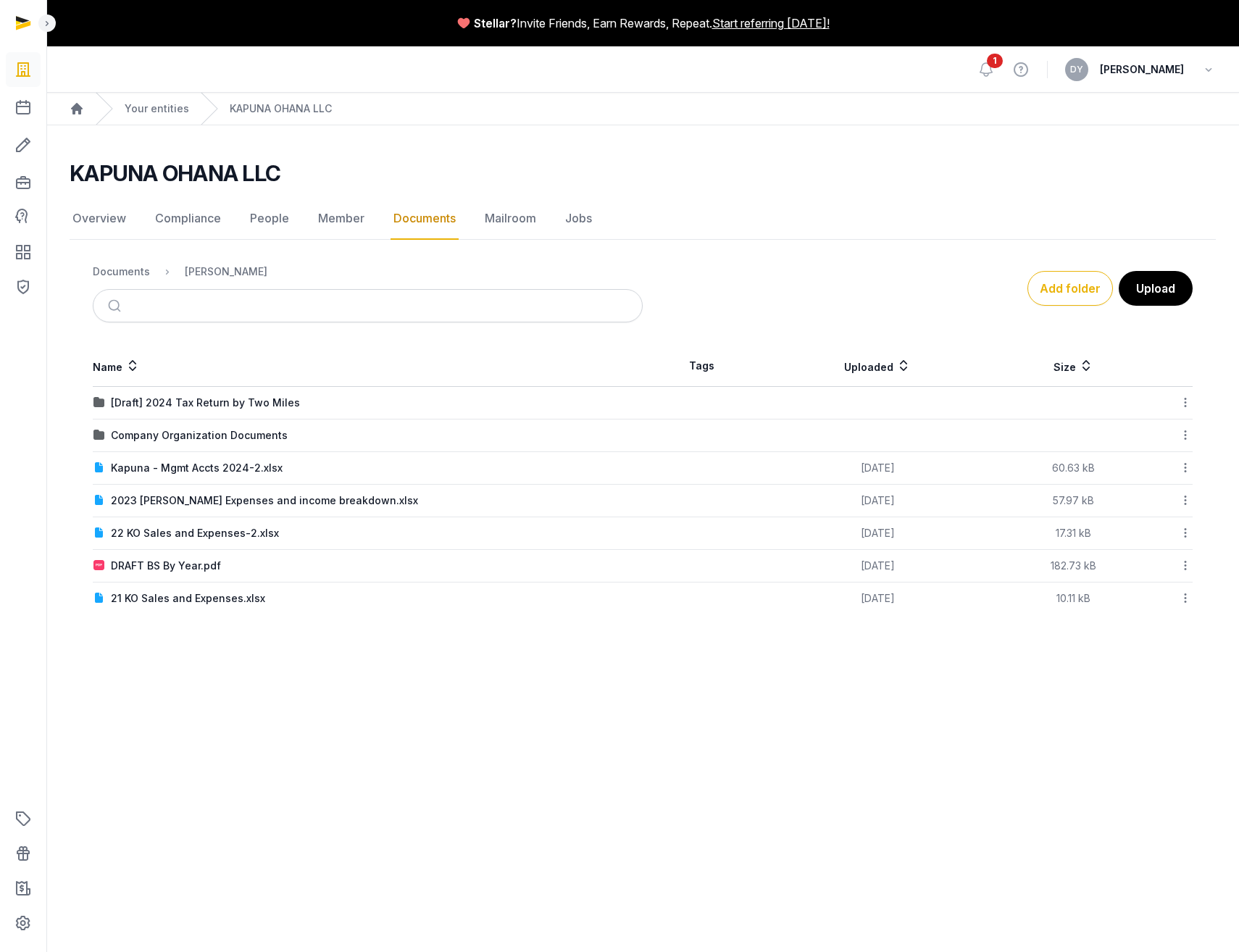
drag, startPoint x: 151, startPoint y: 401, endPoint x: 133, endPoint y: 401, distance: 17.4
click at [133, 401] on div "[Draft] 2024 Tax Return by Two Miles" at bounding box center [205, 403] width 189 height 14
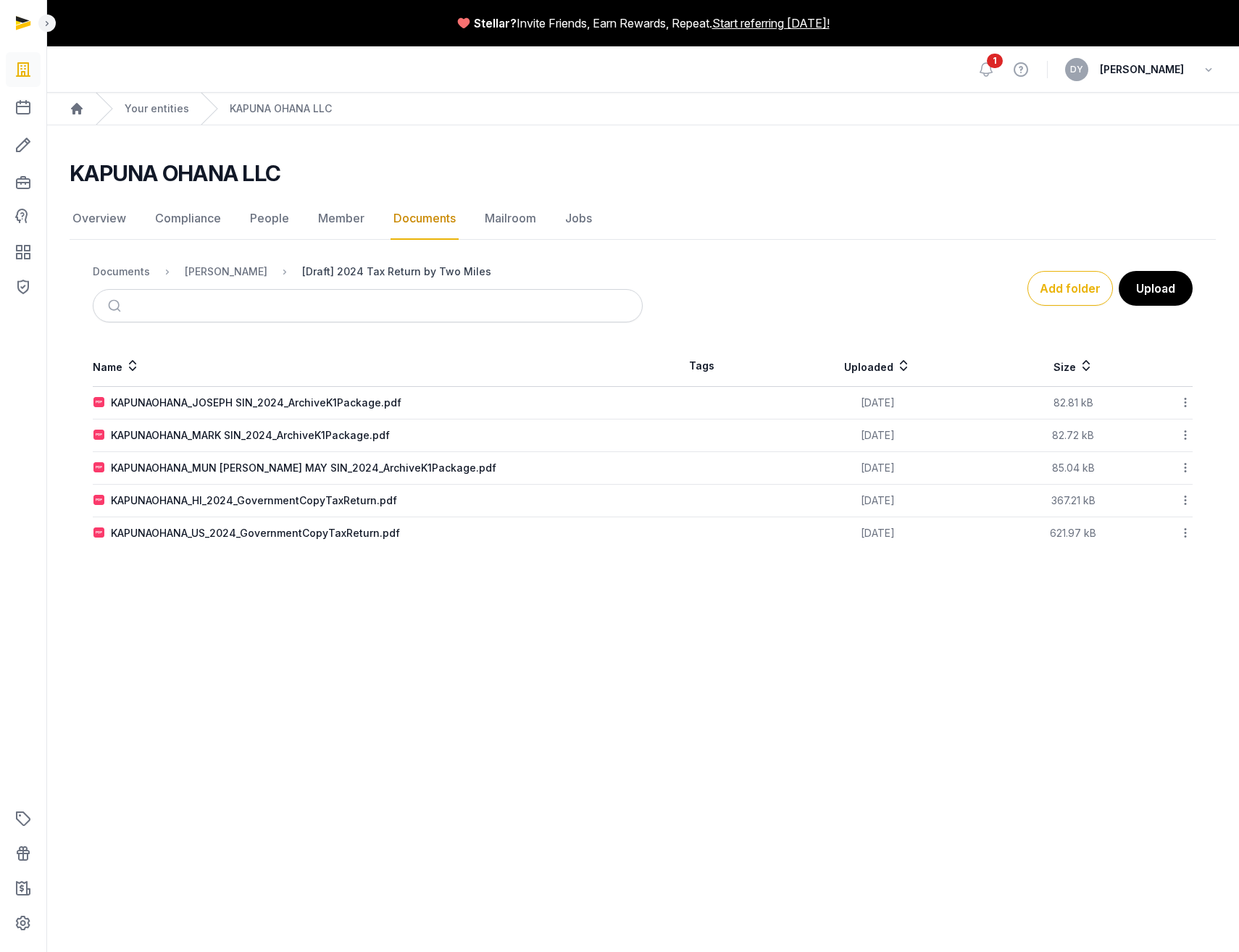
click at [370, 274] on div "[Draft] 2024 Tax Return by Two Miles" at bounding box center [396, 271] width 189 height 14
drag, startPoint x: 359, startPoint y: 274, endPoint x: 344, endPoint y: 273, distance: 15.2
click at [344, 273] on div "[Draft] 2024 Tax Return by Two Miles" at bounding box center [396, 271] width 189 height 14
drag, startPoint x: 344, startPoint y: 273, endPoint x: 320, endPoint y: 272, distance: 23.9
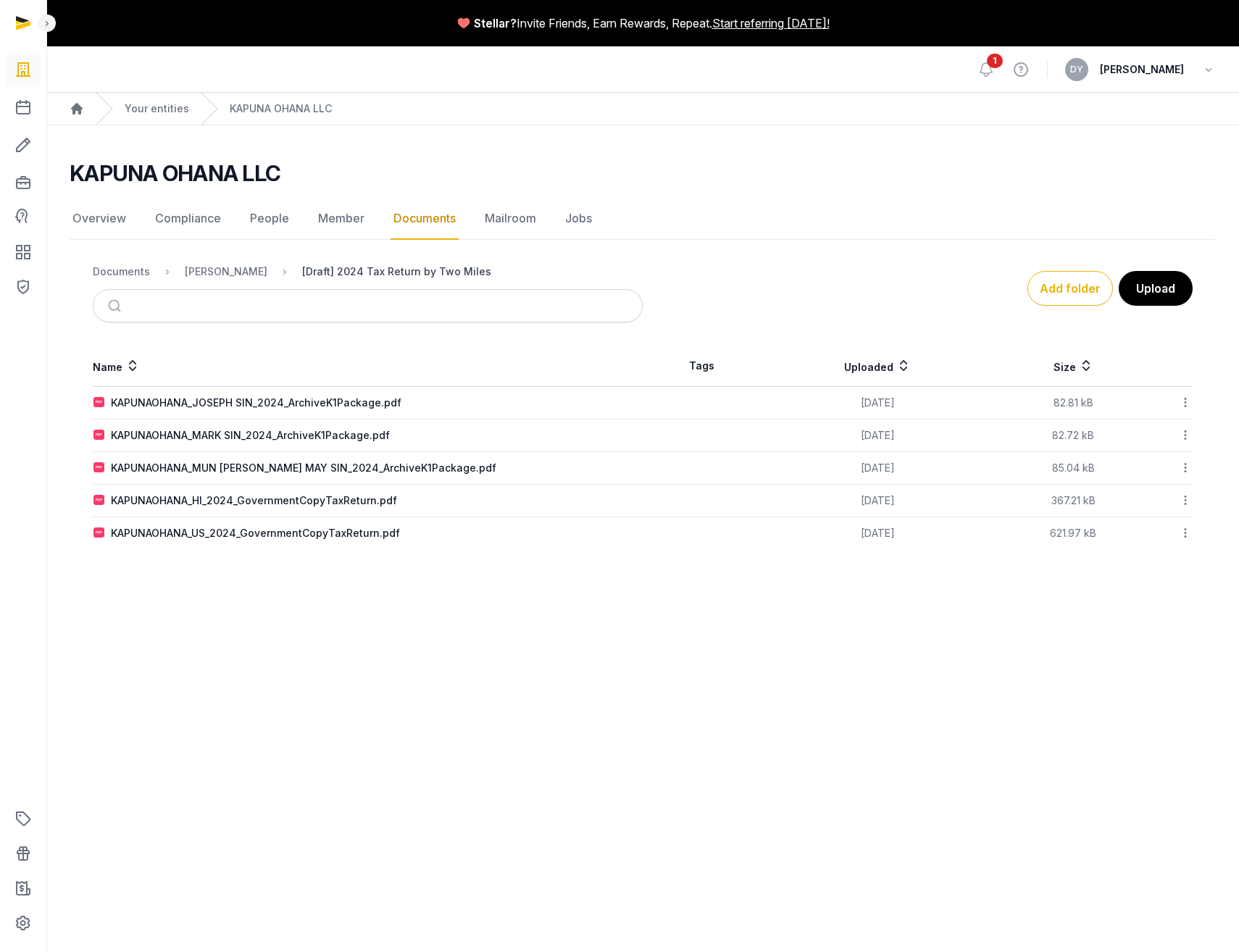
click at [320, 272] on div "[Draft] 2024 Tax Return by Two Miles" at bounding box center [396, 271] width 189 height 14
click at [258, 274] on ol "Documents Shared Folder [Draft] 2024 Tax Return by Two Miles" at bounding box center [292, 271] width 399 height 17
click at [227, 269] on div "[PERSON_NAME]" at bounding box center [226, 271] width 83 height 14
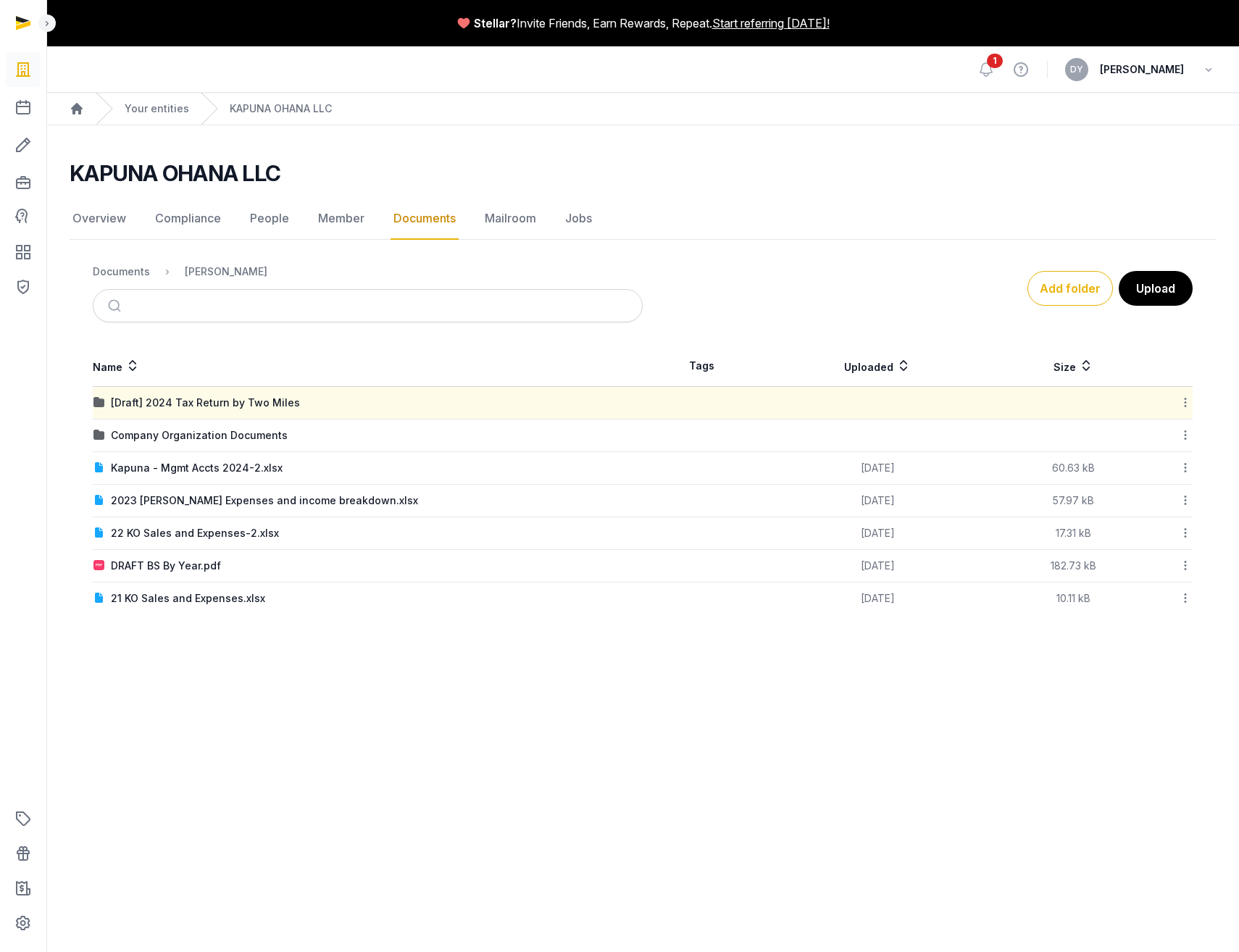
click at [884, 405] on div at bounding box center [1173, 403] width 38 height 20
click at [884, 494] on div "Edit properties" at bounding box center [1134, 493] width 116 height 26
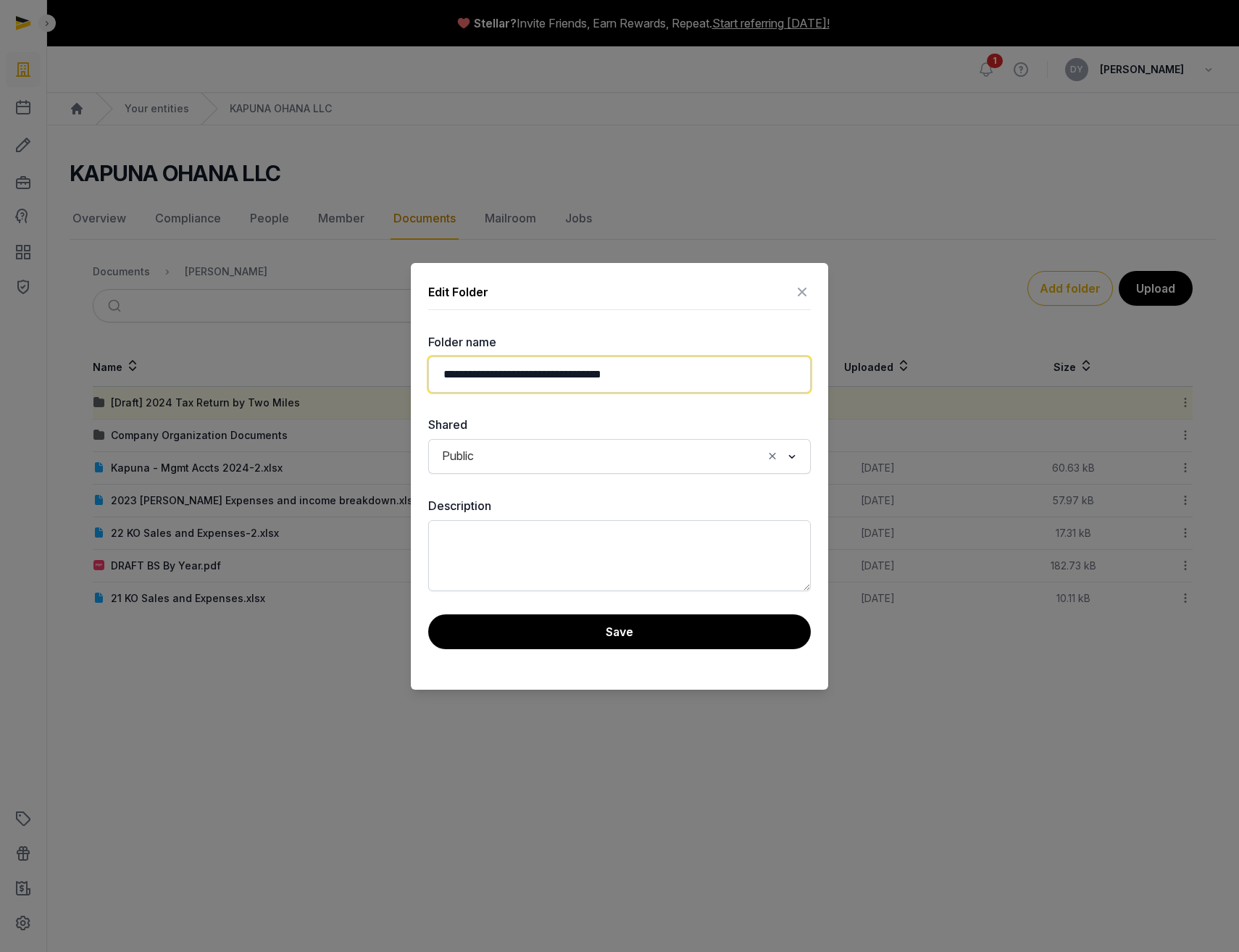
click at [481, 374] on input "**********" at bounding box center [619, 375] width 383 height 36
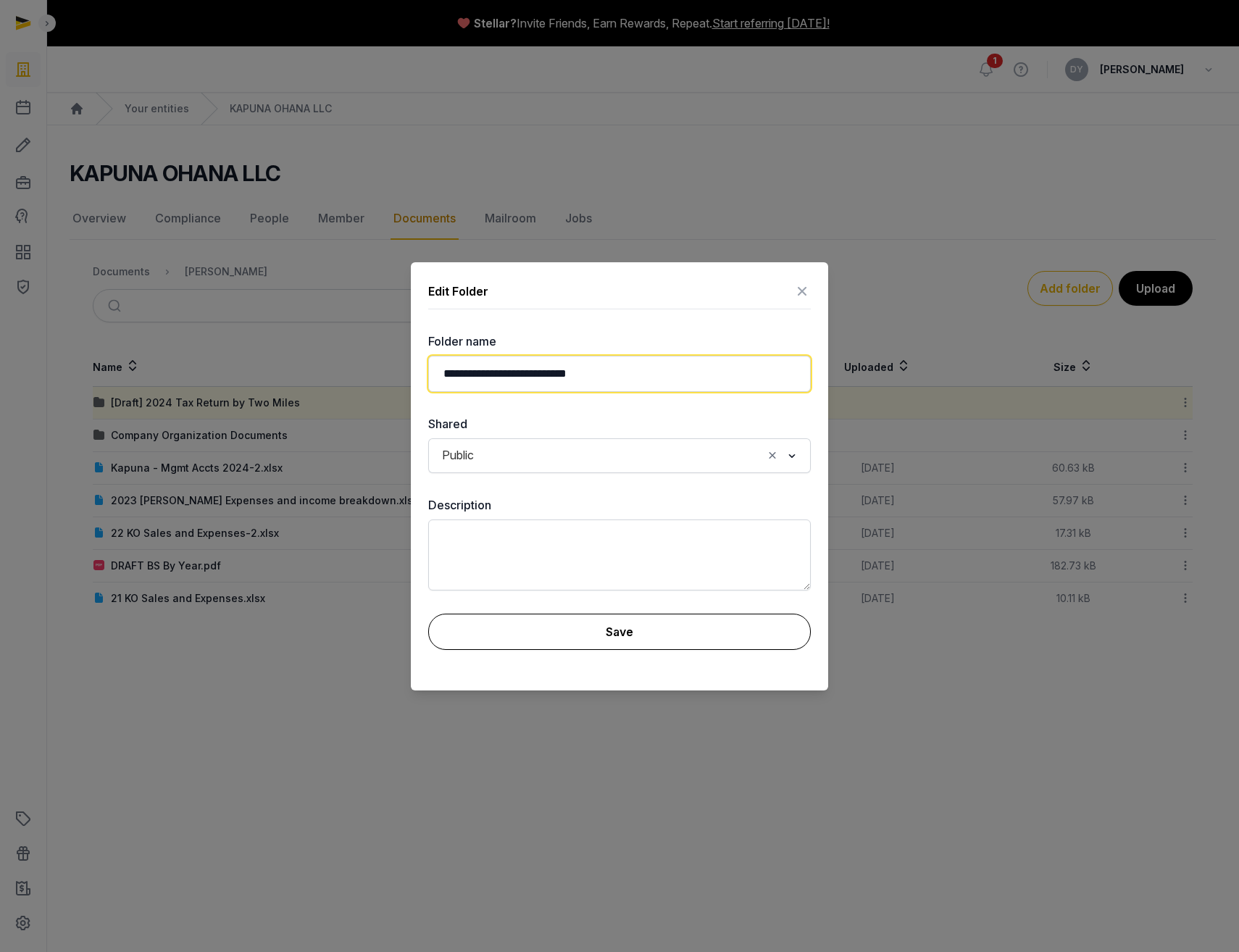
type input "**********"
click at [547, 515] on button "Save" at bounding box center [619, 632] width 383 height 36
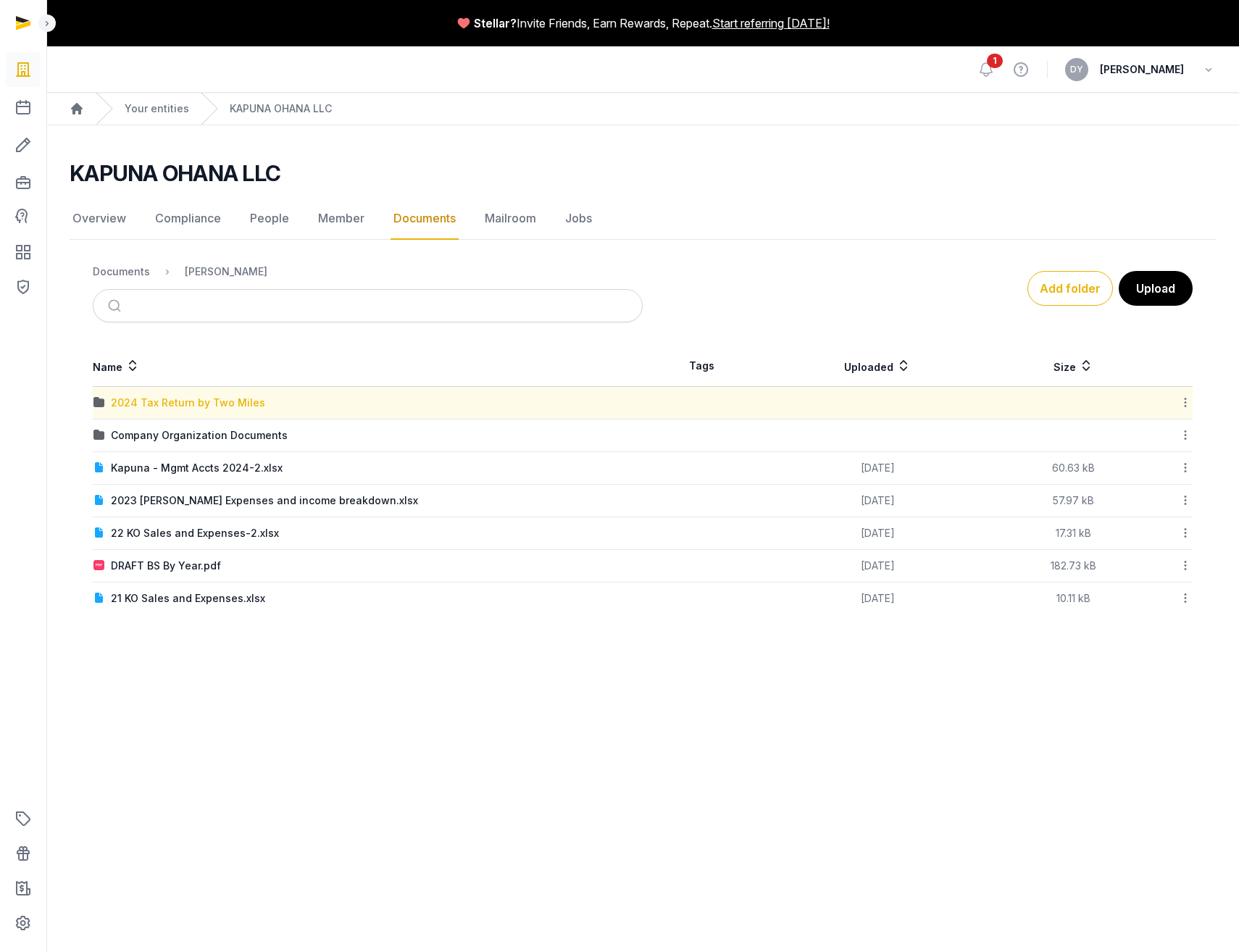
click at [224, 404] on div "2024 Tax Return by Two Miles" at bounding box center [188, 403] width 154 height 14
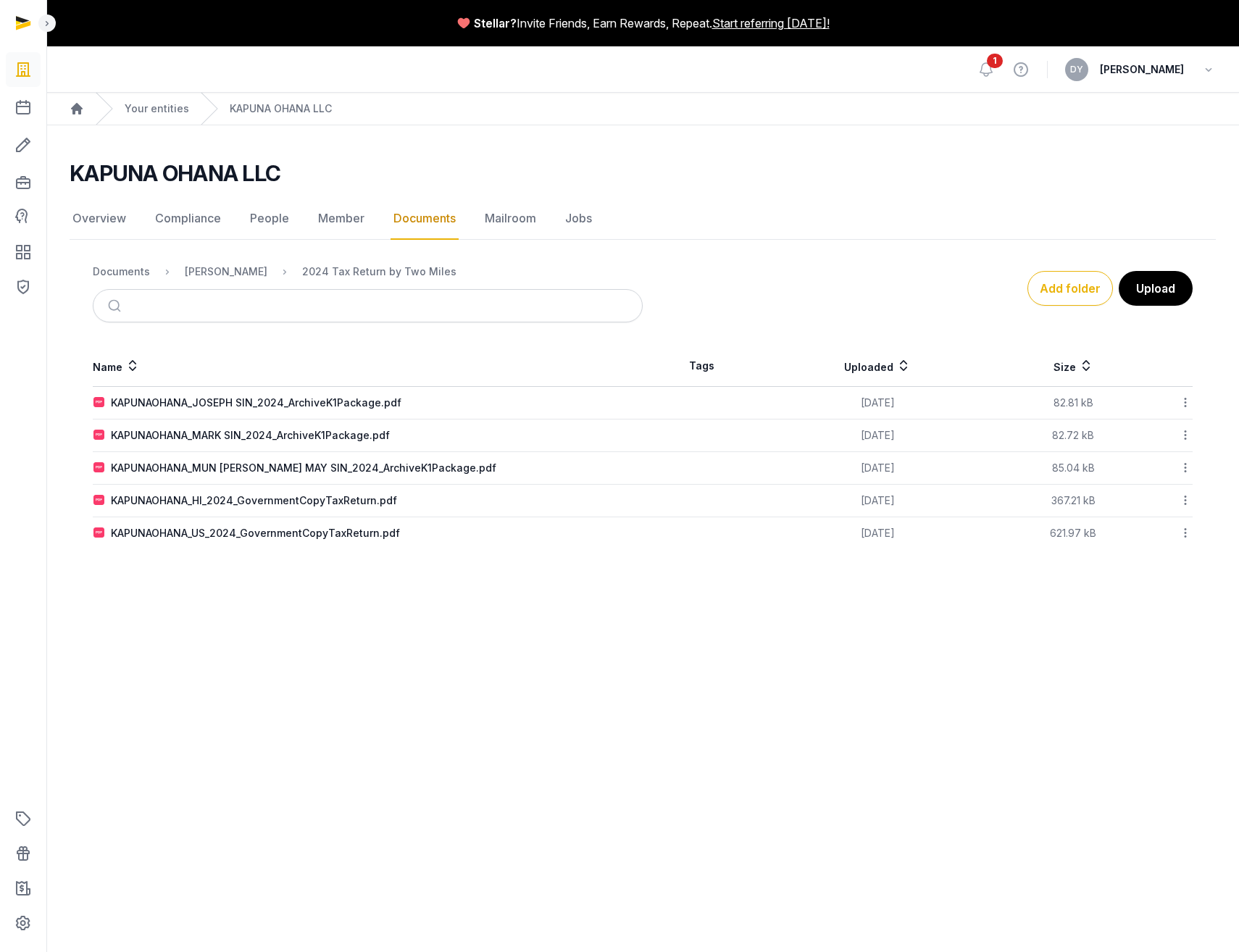
click at [562, 515] on main "Stellar? Invite Friends, Earn Rewards, Repeat. Start referring [DATE]! Open sid…" at bounding box center [619, 476] width 1239 height 952
click at [884, 399] on icon at bounding box center [1185, 402] width 13 height 15
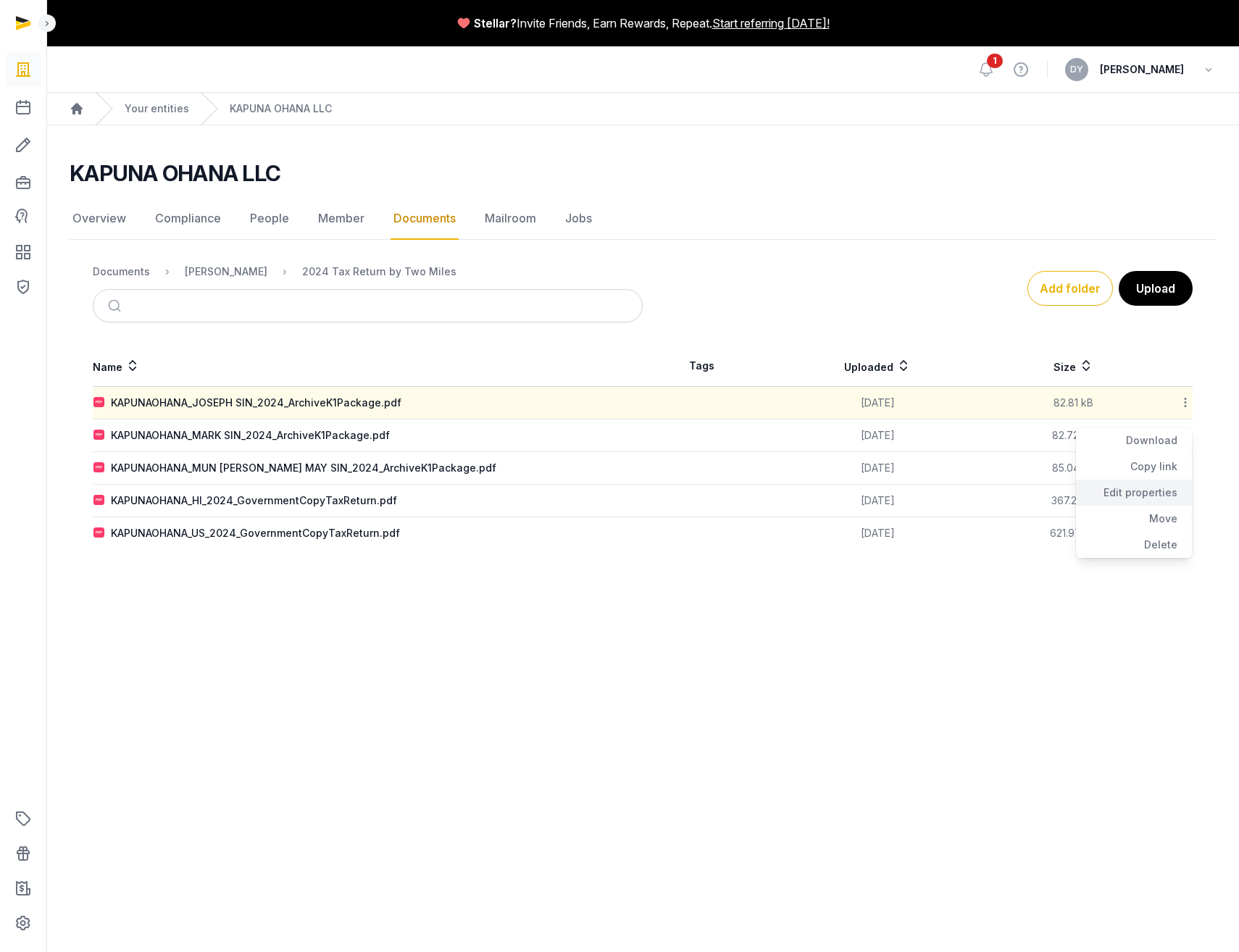
click at [884, 491] on div "Edit properties" at bounding box center [1134, 493] width 116 height 26
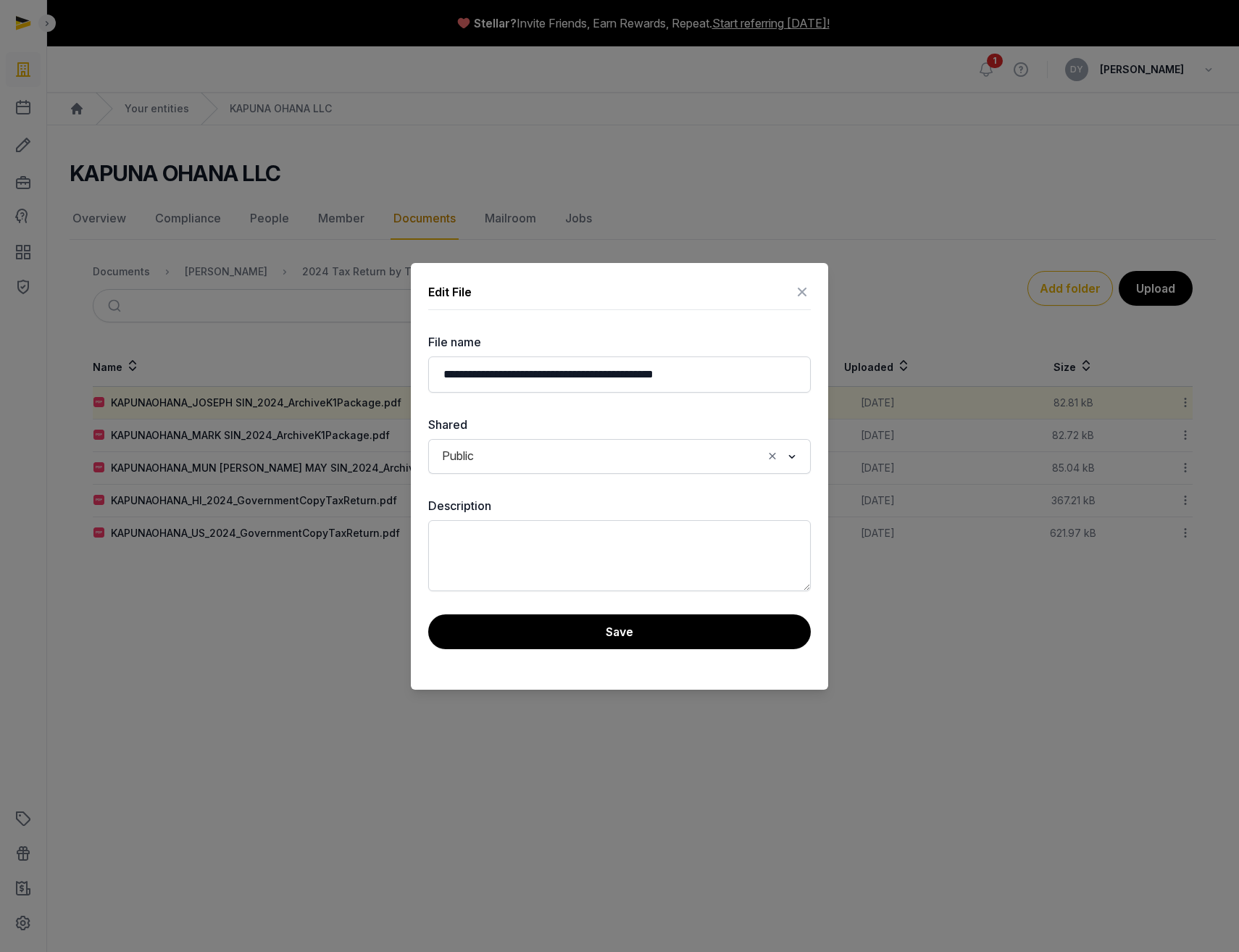
click at [805, 291] on icon at bounding box center [801, 291] width 17 height 23
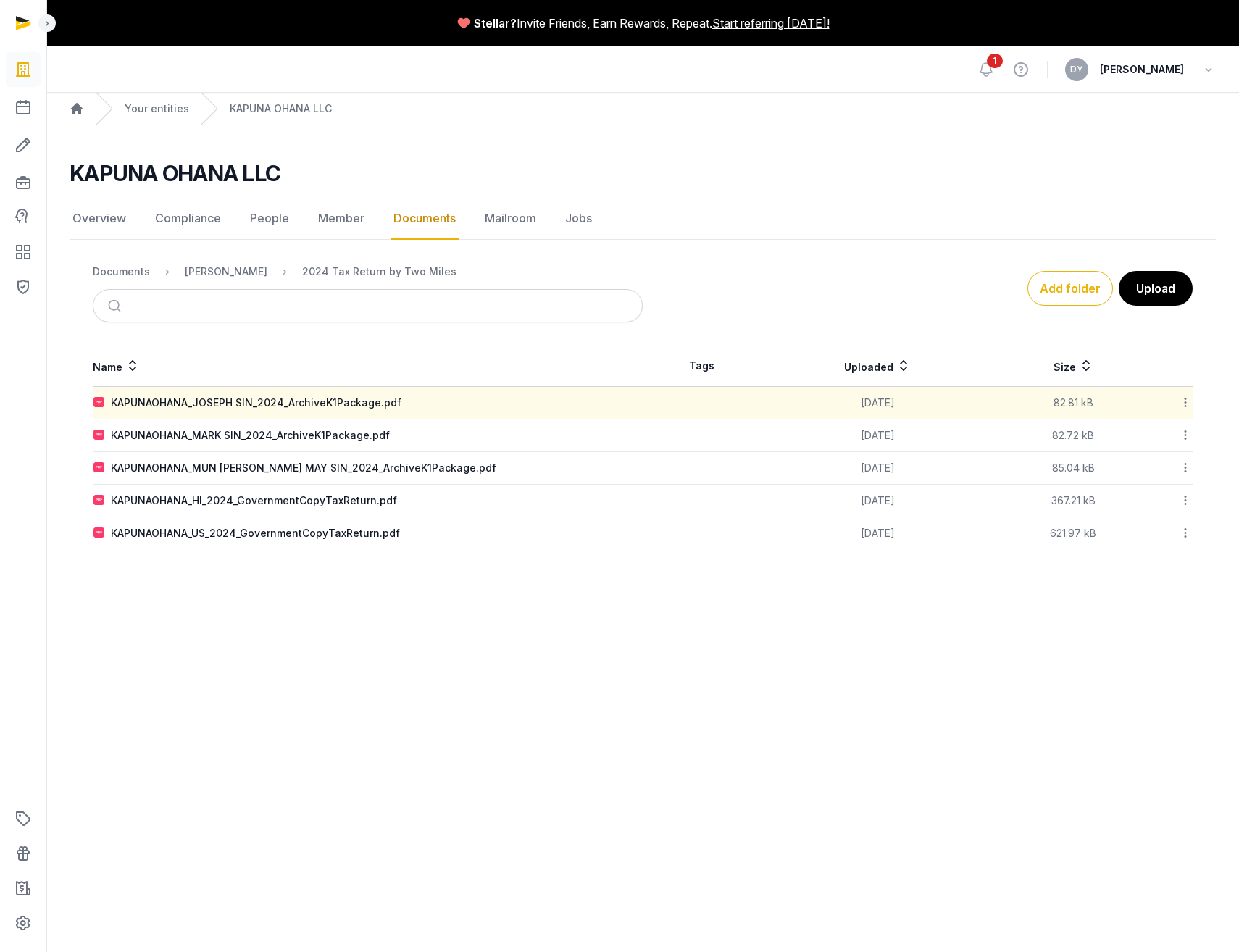
click at [436, 515] on main "Stellar? Invite Friends, Earn Rewards, Repeat. Start referring [DATE]! Open sid…" at bounding box center [619, 476] width 1239 height 952
click at [884, 372] on icon at bounding box center [903, 365] width 14 height 17
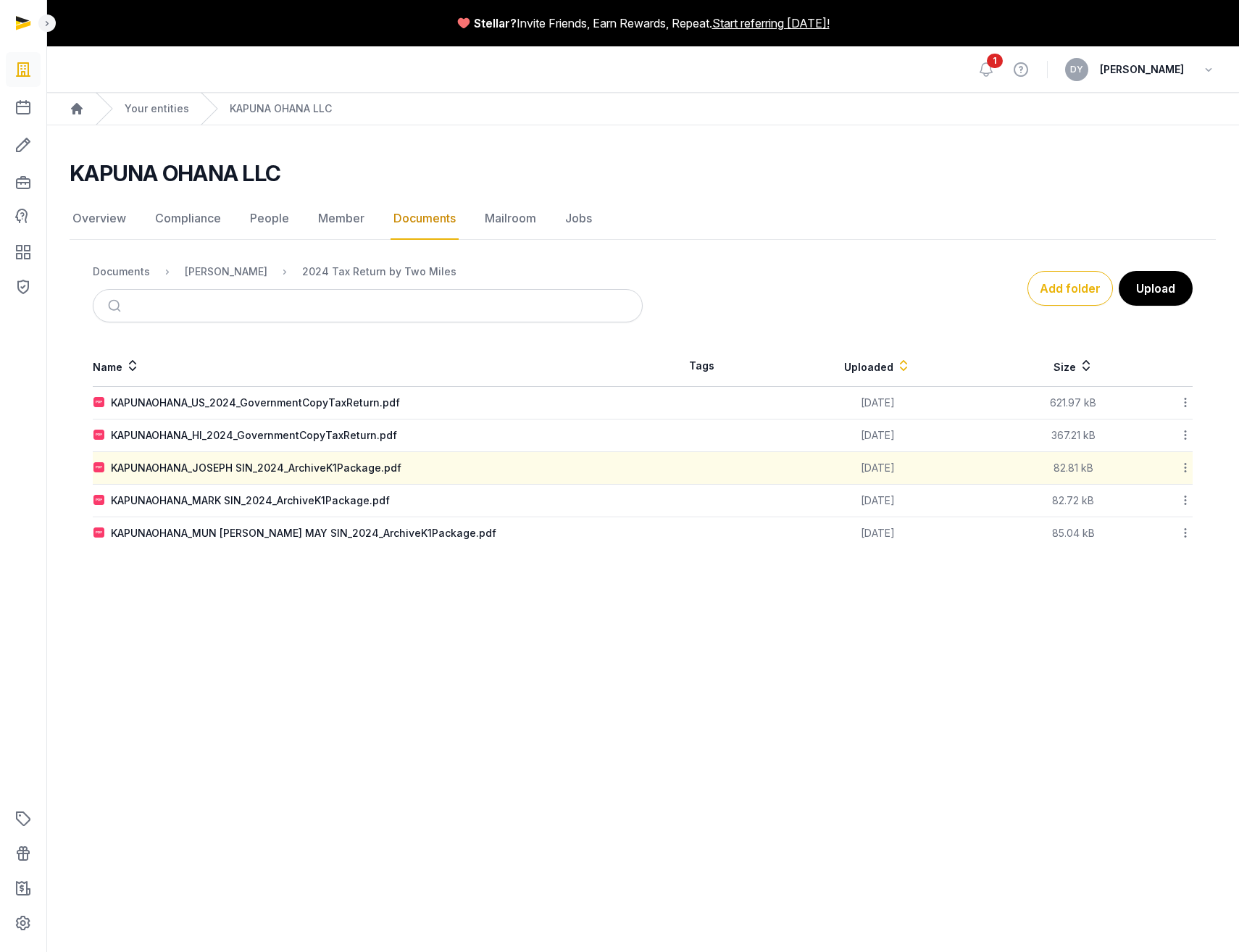
click at [360, 398] on div "KAPUNAOHANA_US_2024_GovernmentCopyTaxReturn.pdf" at bounding box center [255, 403] width 289 height 14
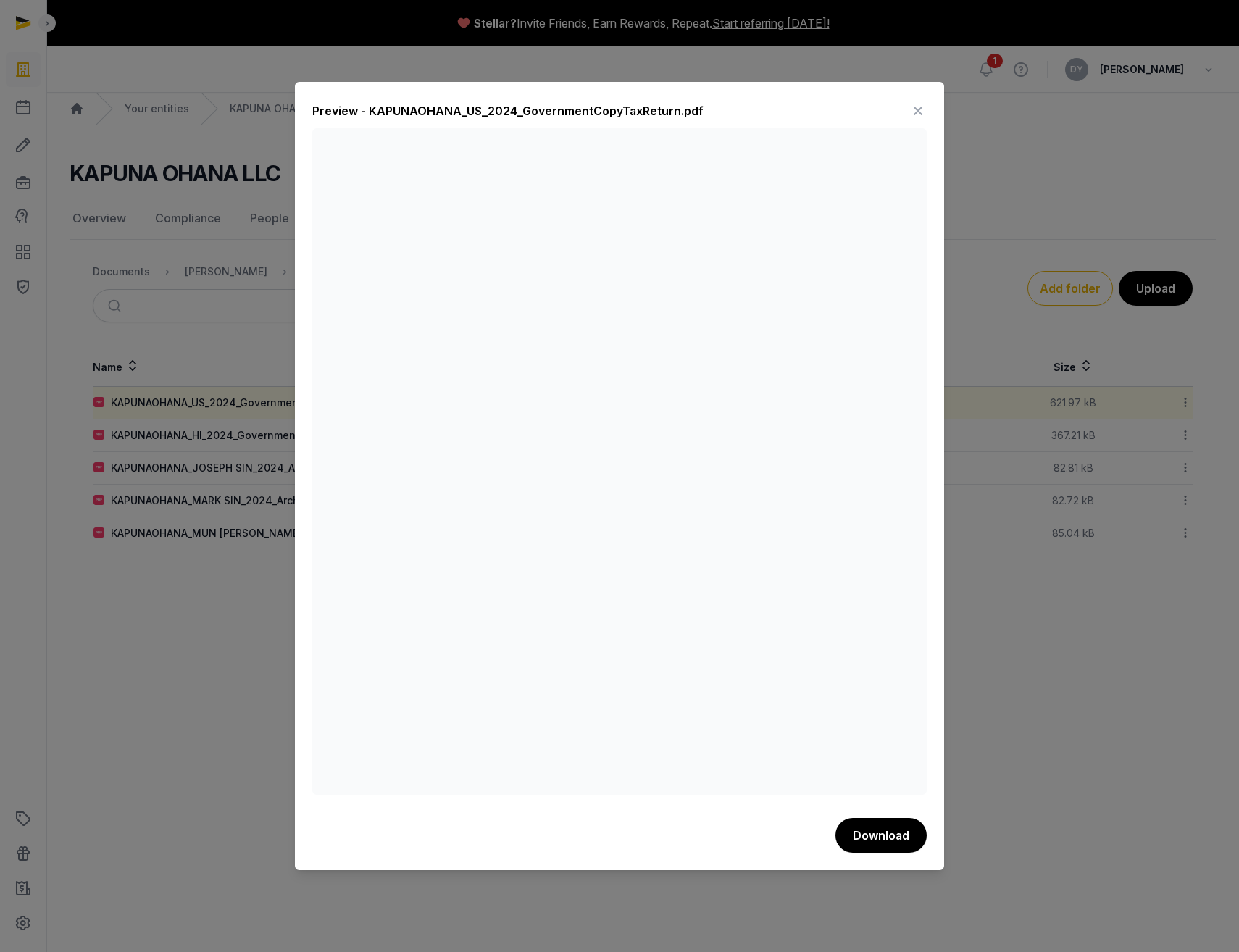
click at [884, 112] on icon at bounding box center [917, 110] width 17 height 23
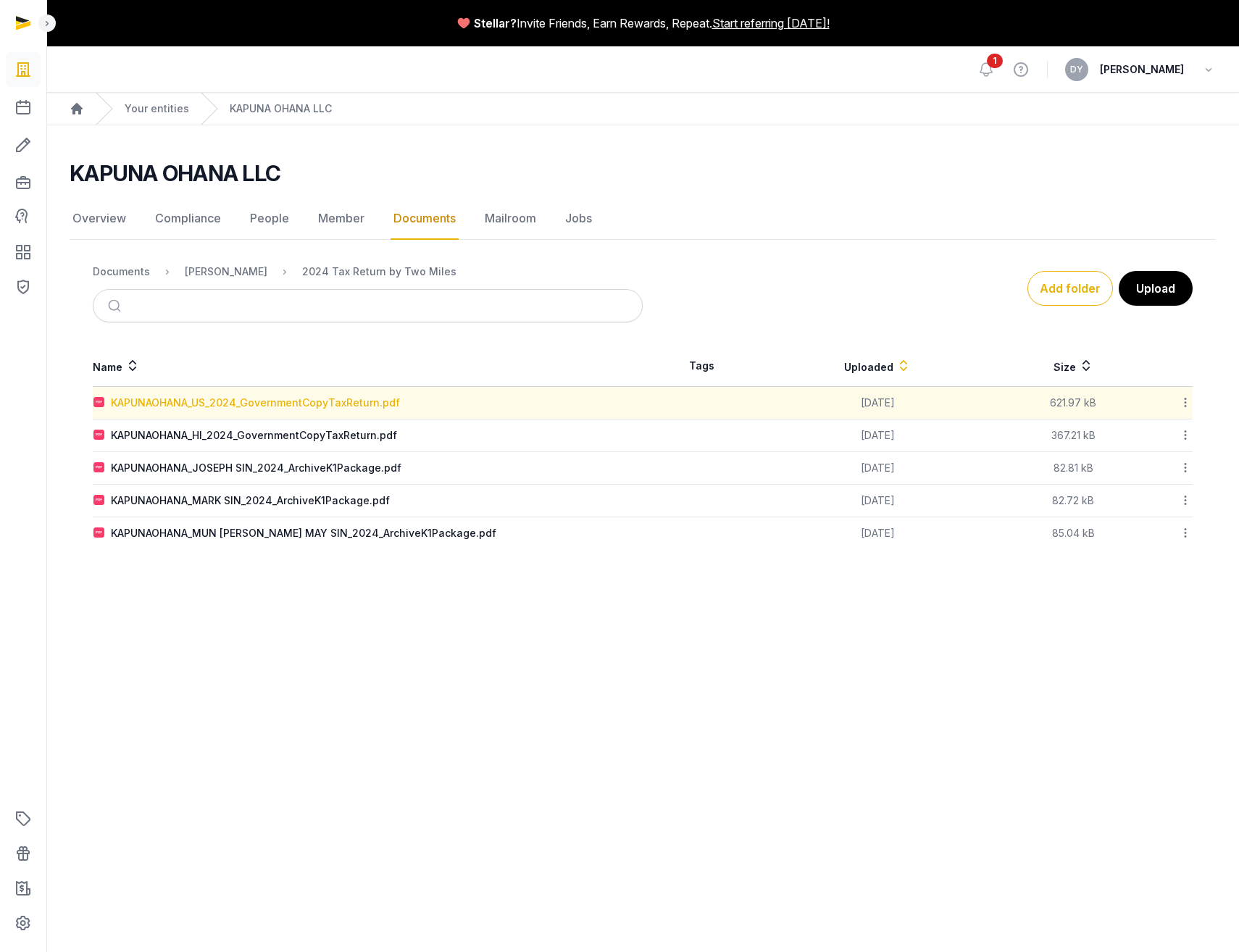
click at [262, 399] on div "KAPUNAOHANA_US_2024_GovernmentCopyTaxReturn.pdf" at bounding box center [255, 403] width 289 height 14
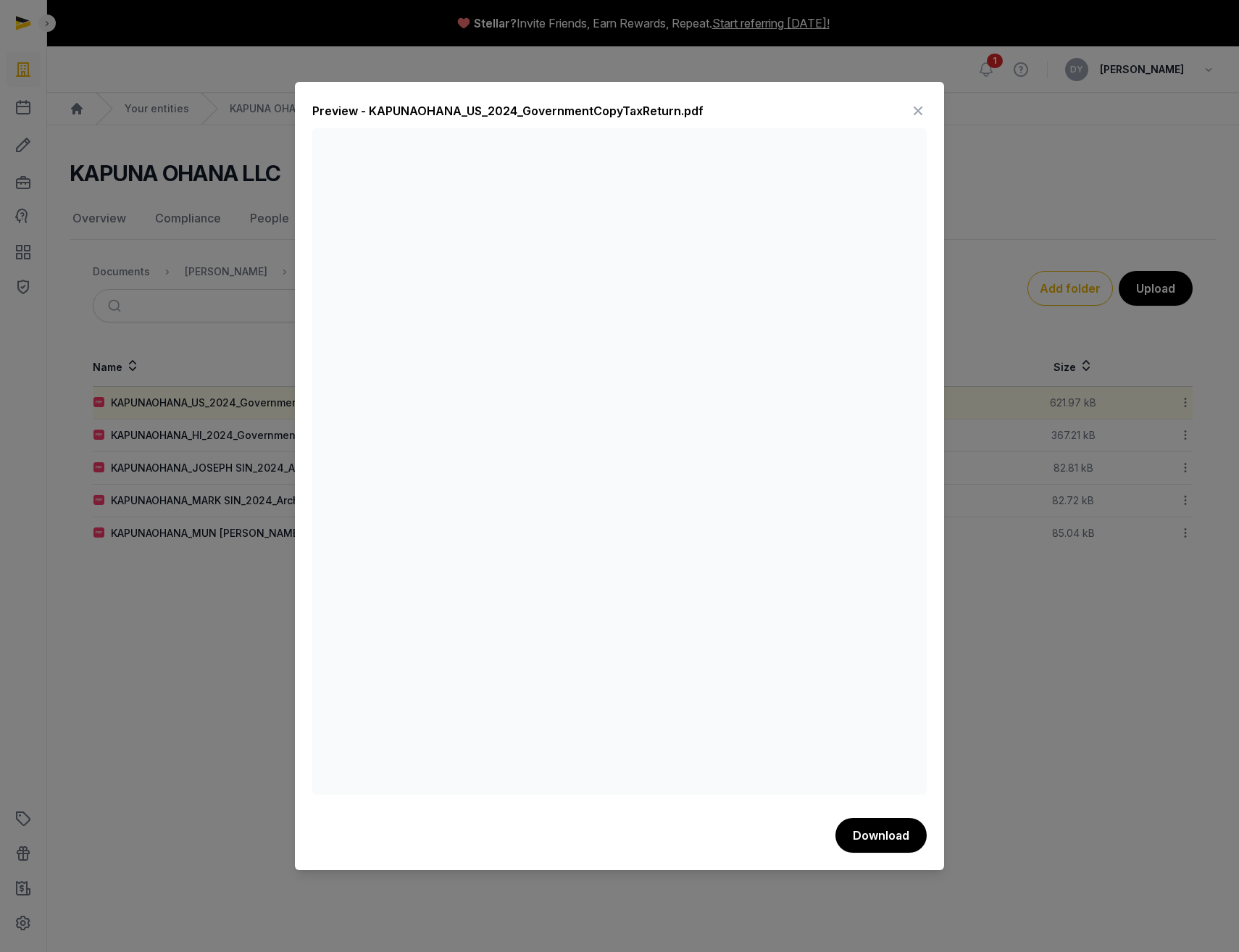
click at [884, 109] on icon at bounding box center [917, 110] width 17 height 23
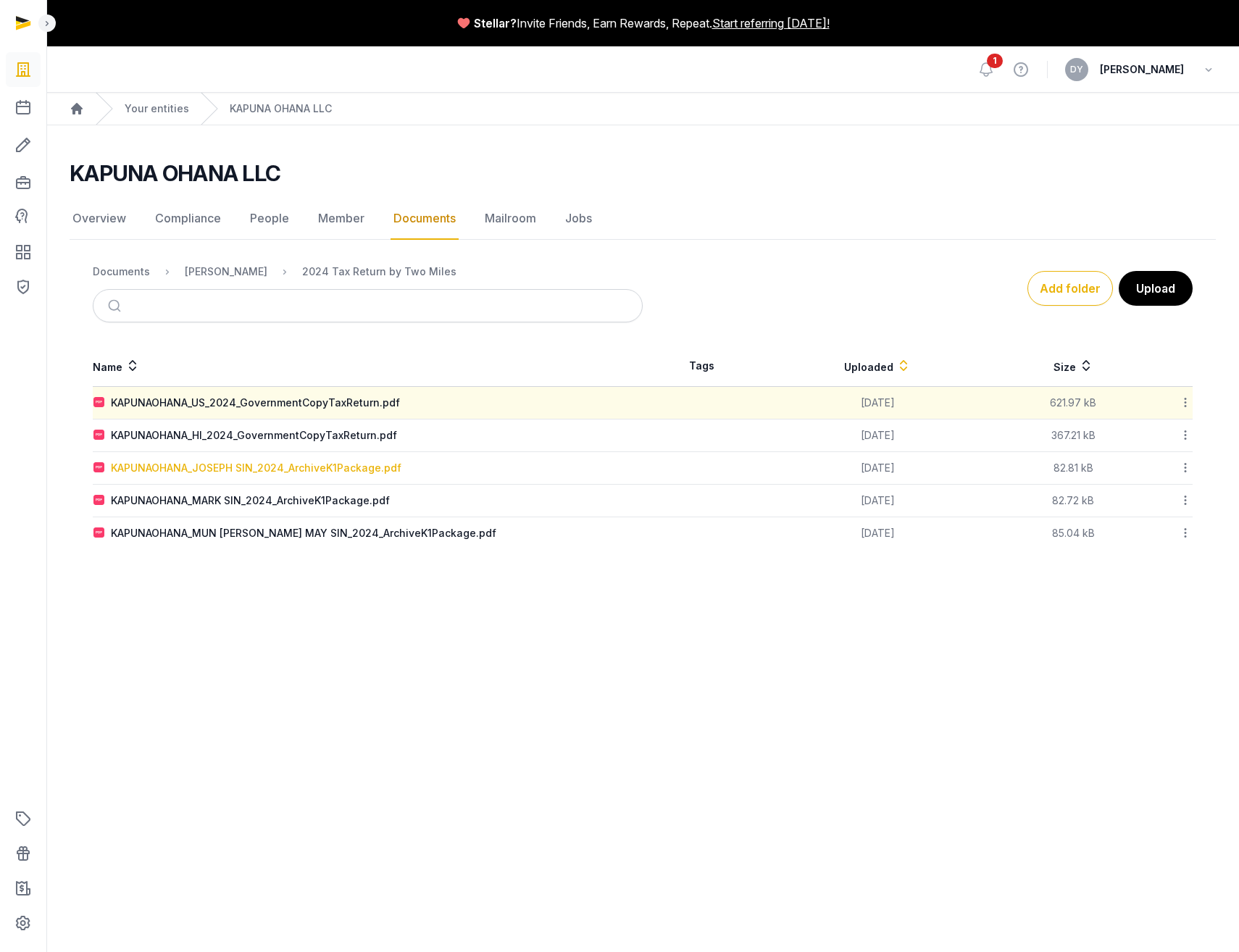
click at [311, 472] on div "KAPUNAOHANA_JOSEPH SIN_2024_ArchiveK1Package.pdf" at bounding box center [256, 468] width 291 height 14
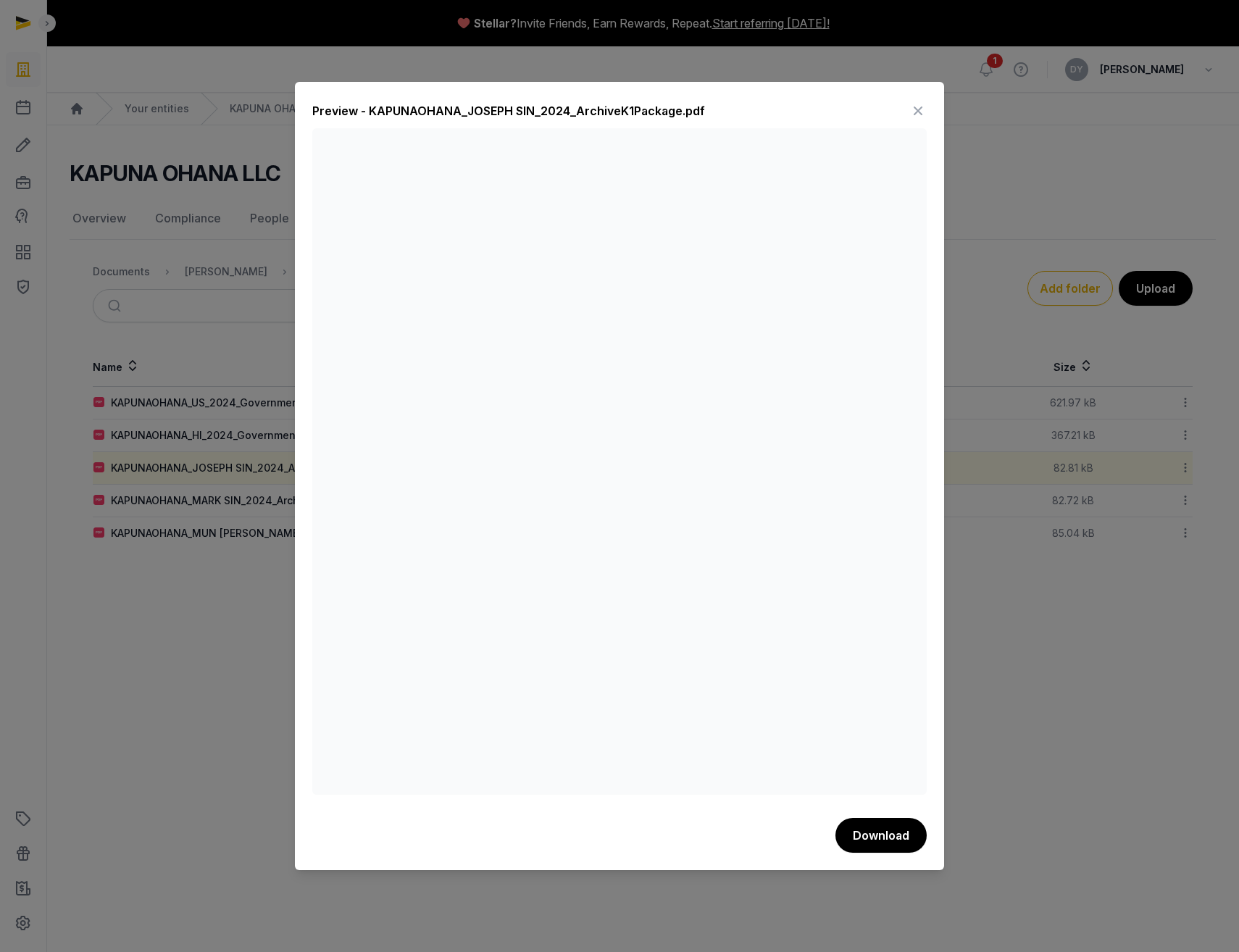
click at [884, 105] on icon at bounding box center [917, 110] width 17 height 23
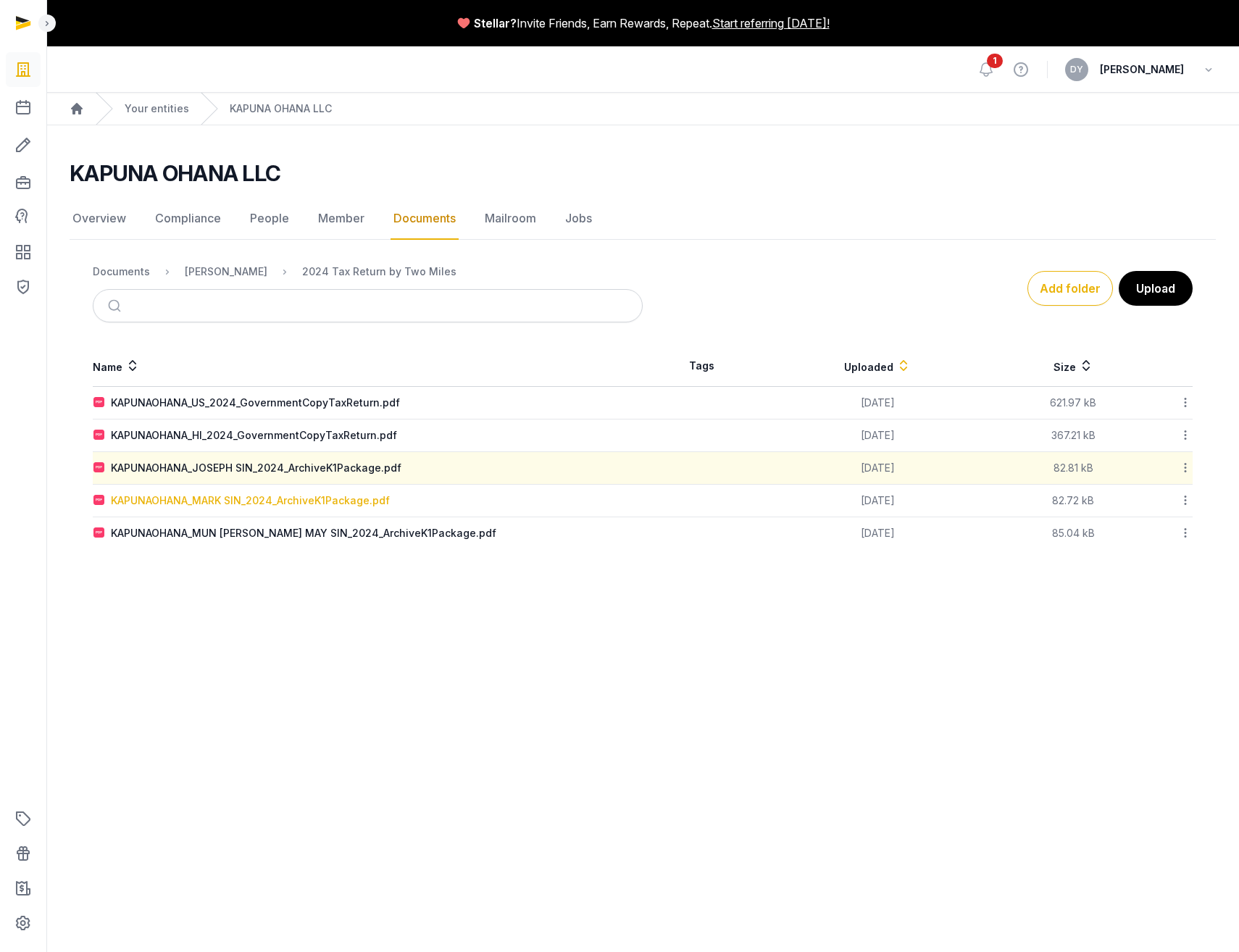
click at [314, 506] on div "KAPUNAOHANA_MARK SIN_2024_ArchiveK1Package.pdf" at bounding box center [250, 500] width 279 height 14
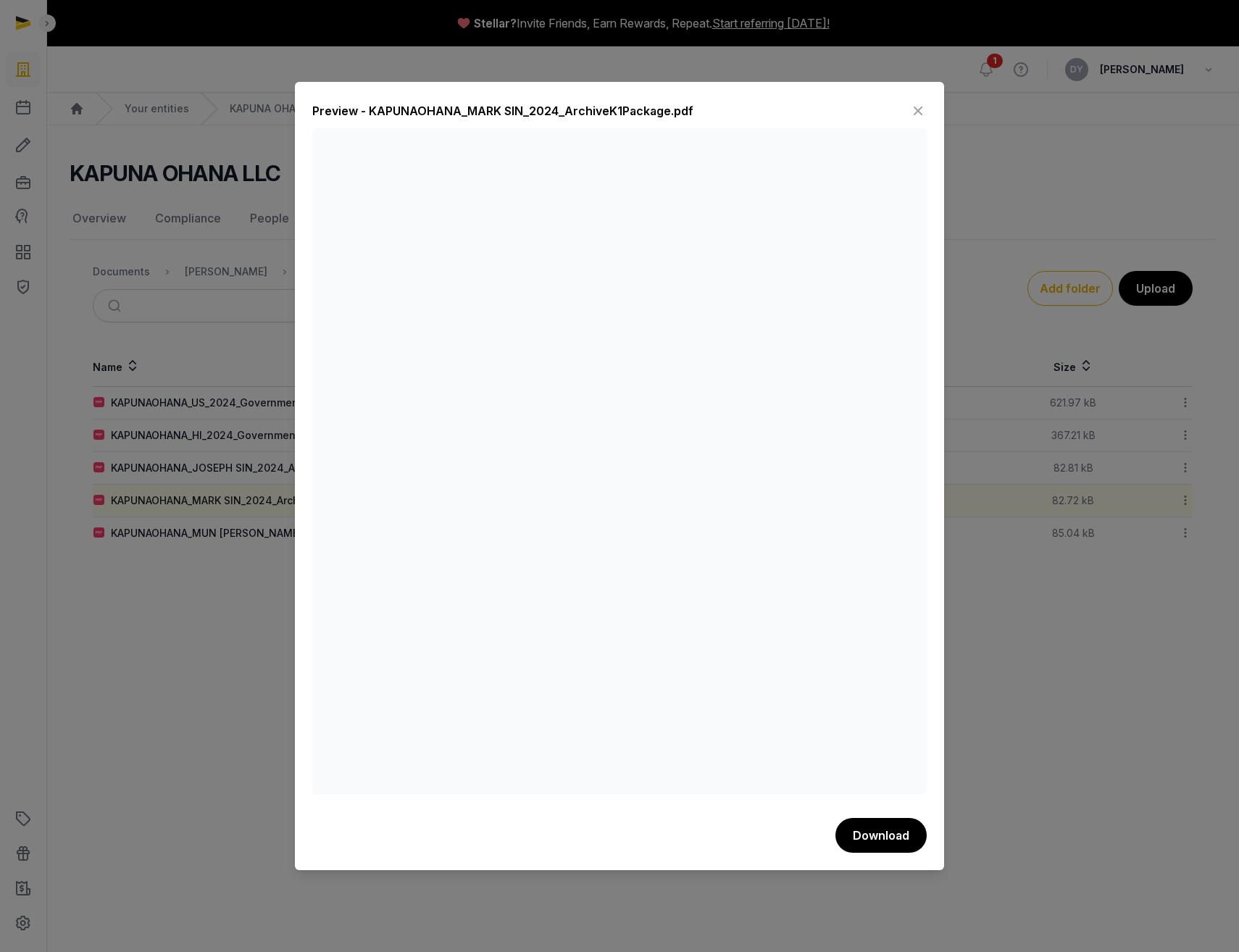
click at [884, 110] on icon at bounding box center [917, 110] width 17 height 23
